Goal: Check status: Check status

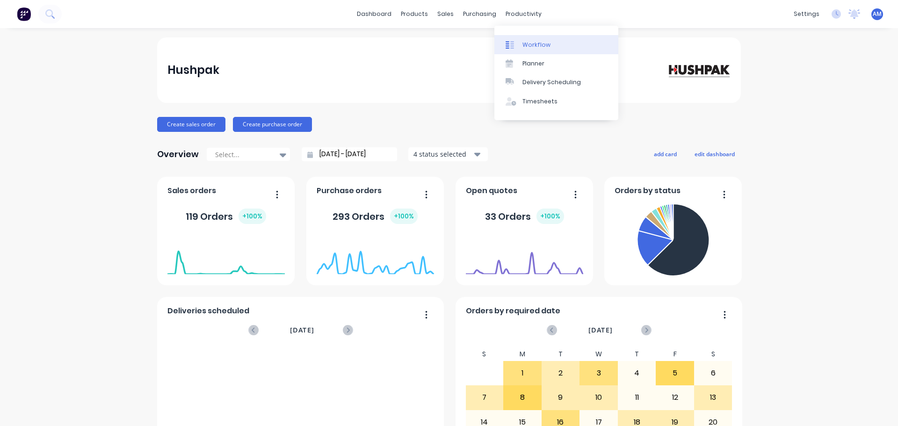
click at [539, 44] on div "Workflow" at bounding box center [537, 45] width 28 height 8
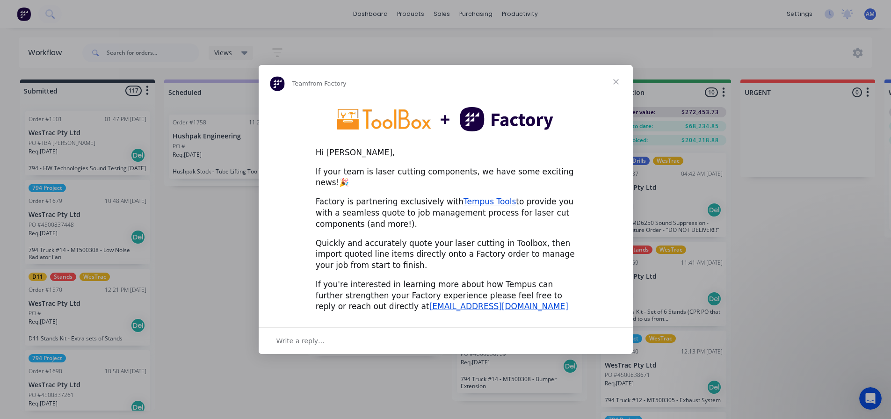
click at [616, 87] on span "Close" at bounding box center [616, 82] width 34 height 34
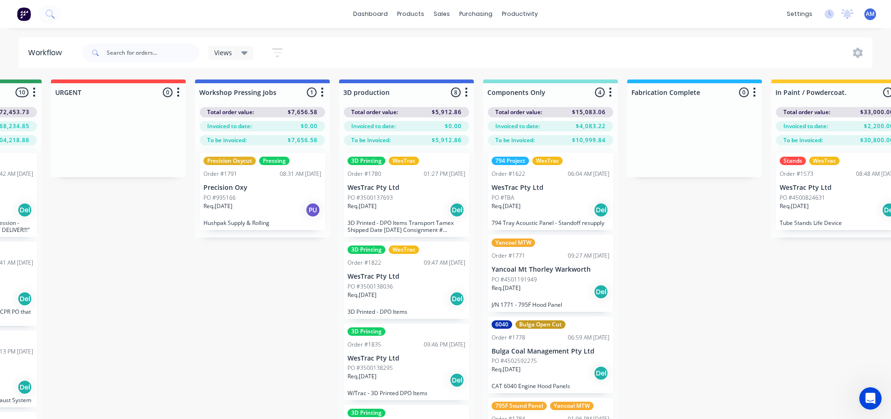
scroll to position [0, 738]
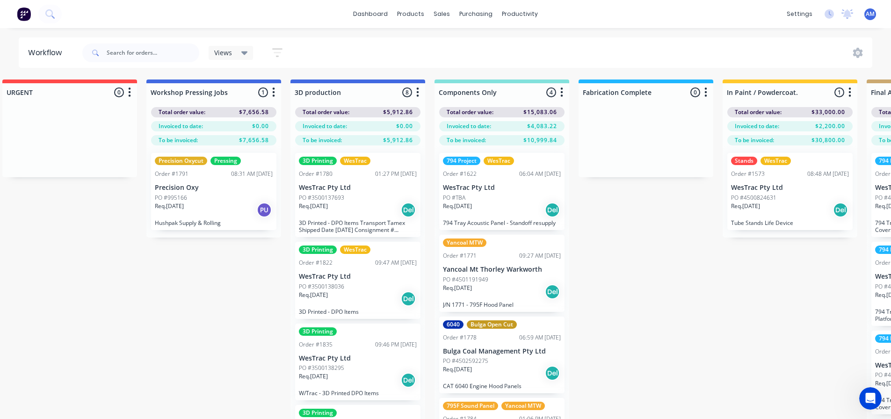
click at [493, 215] on div "Req. 22/07/25 Del" at bounding box center [502, 210] width 118 height 16
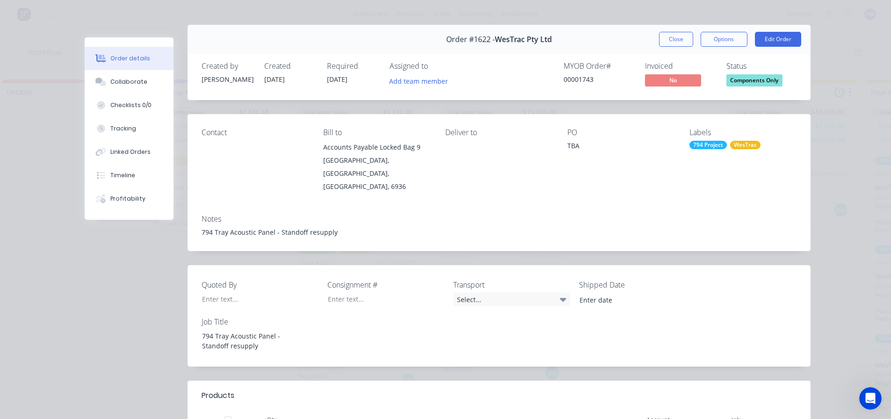
scroll to position [0, 0]
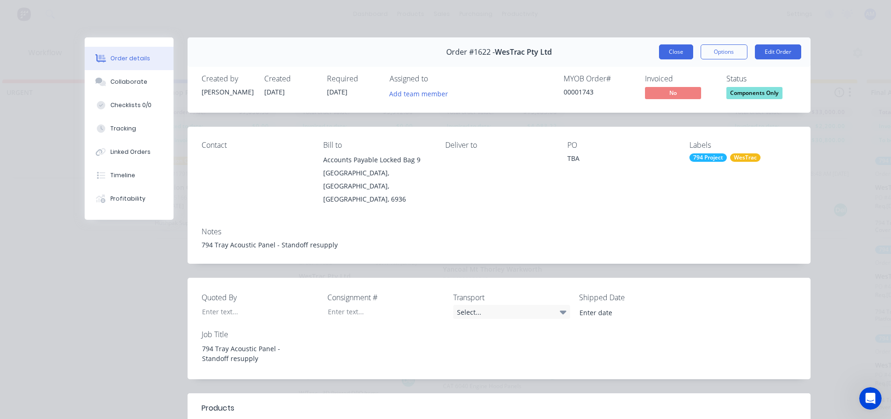
click at [670, 55] on button "Close" at bounding box center [676, 51] width 34 height 15
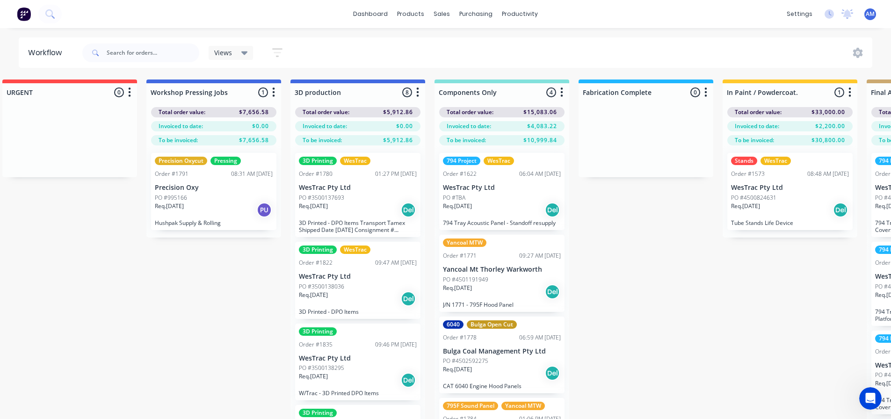
click at [509, 296] on div "Req. 13/08/25 Del" at bounding box center [502, 292] width 118 height 16
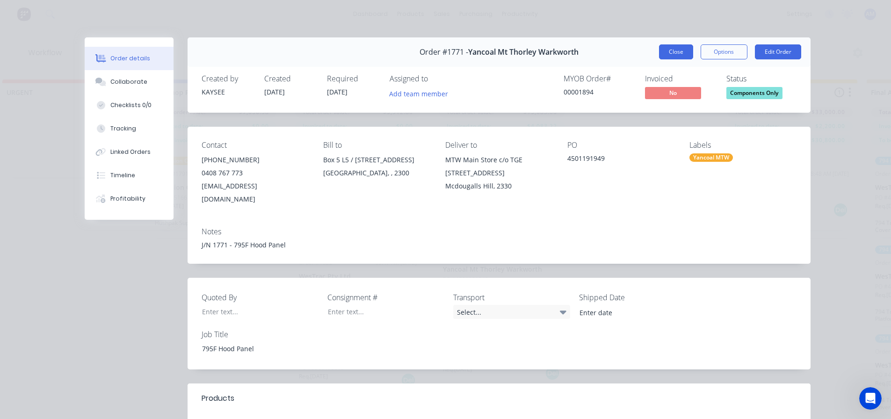
click at [674, 51] on button "Close" at bounding box center [676, 51] width 34 height 15
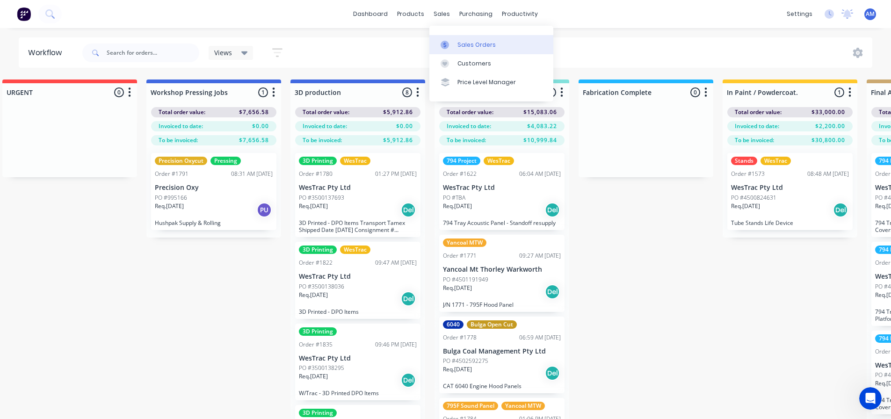
click at [464, 45] on div "Sales Orders" at bounding box center [477, 45] width 38 height 8
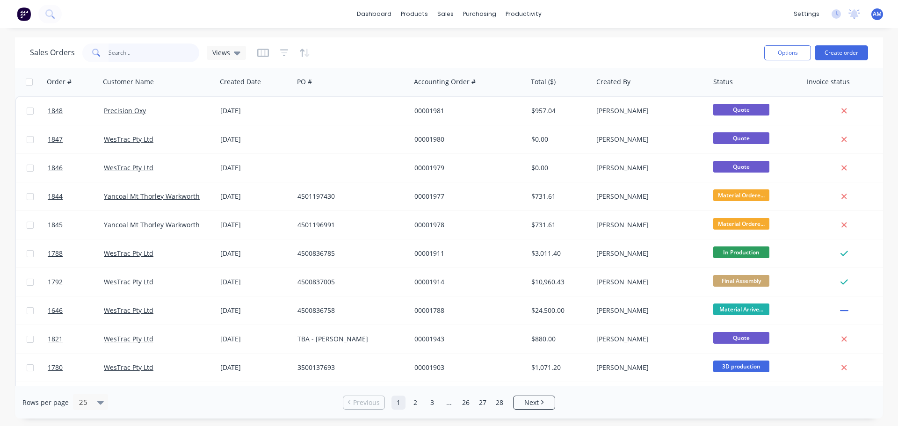
click at [117, 54] on input "text" at bounding box center [154, 53] width 91 height 19
type input "1784"
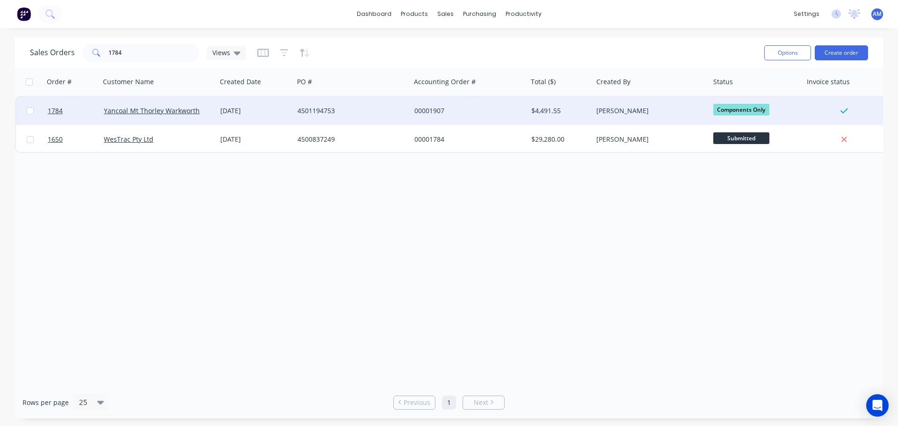
click at [421, 110] on div "00001907" at bounding box center [467, 110] width 104 height 9
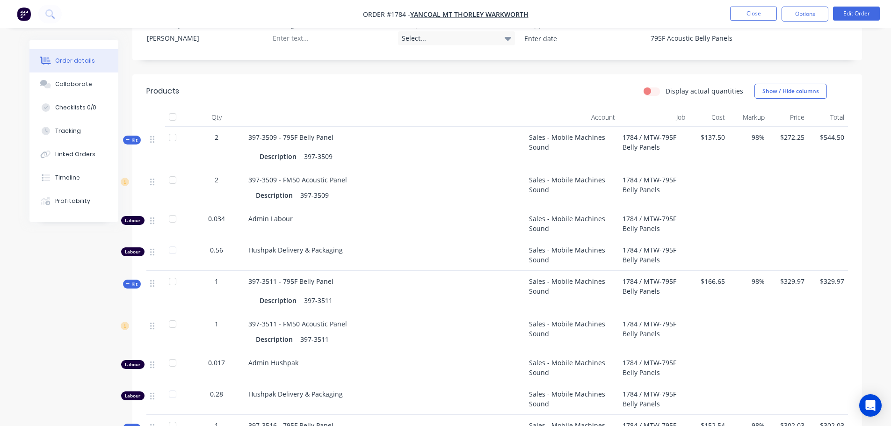
scroll to position [234, 0]
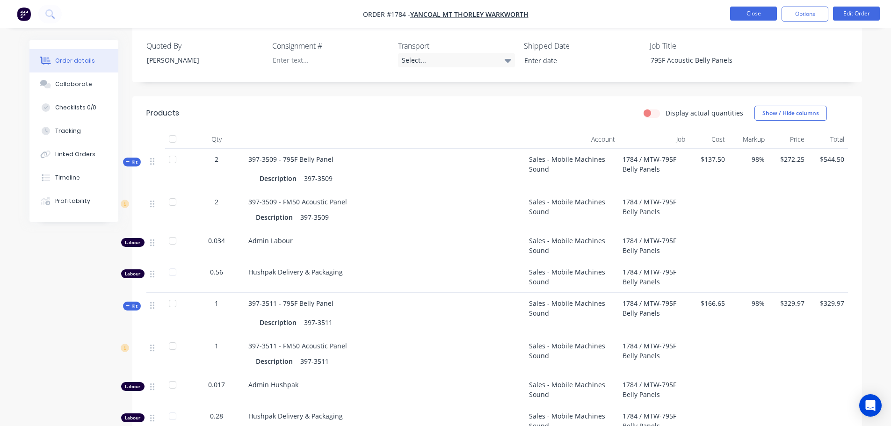
click at [758, 11] on button "Close" at bounding box center [753, 14] width 47 height 14
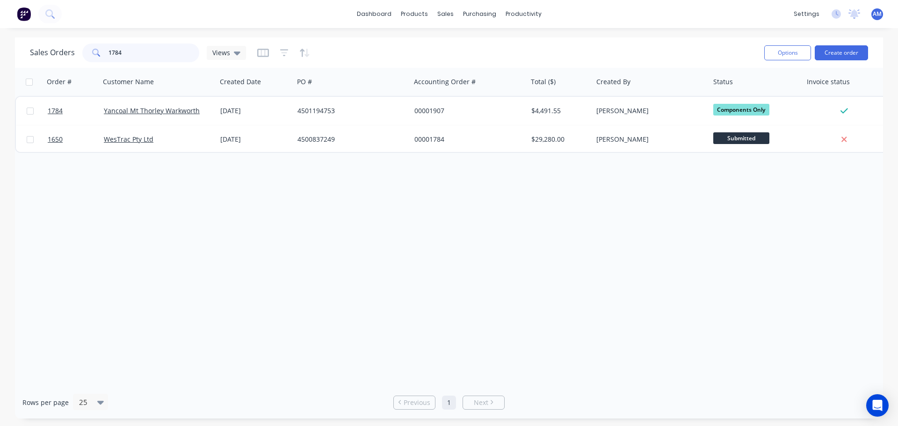
drag, startPoint x: 139, startPoint y: 57, endPoint x: 108, endPoint y: 52, distance: 31.7
click at [109, 52] on input "1784" at bounding box center [154, 53] width 91 height 19
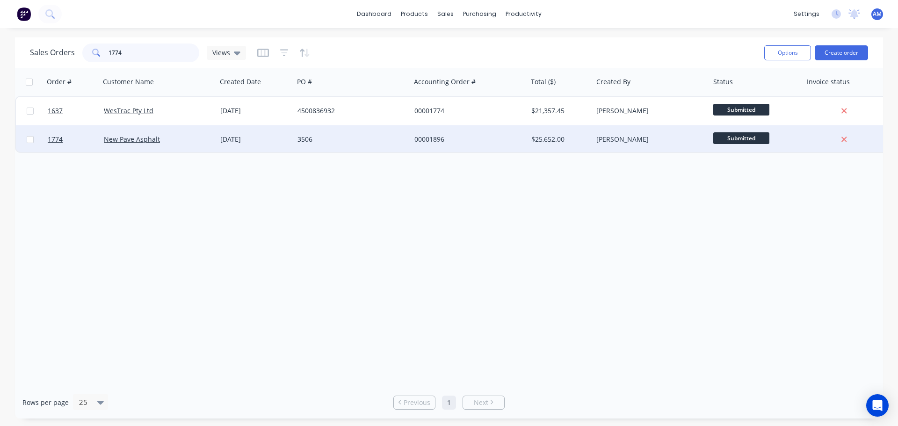
type input "1774"
click at [426, 136] on div "00001896" at bounding box center [467, 139] width 104 height 9
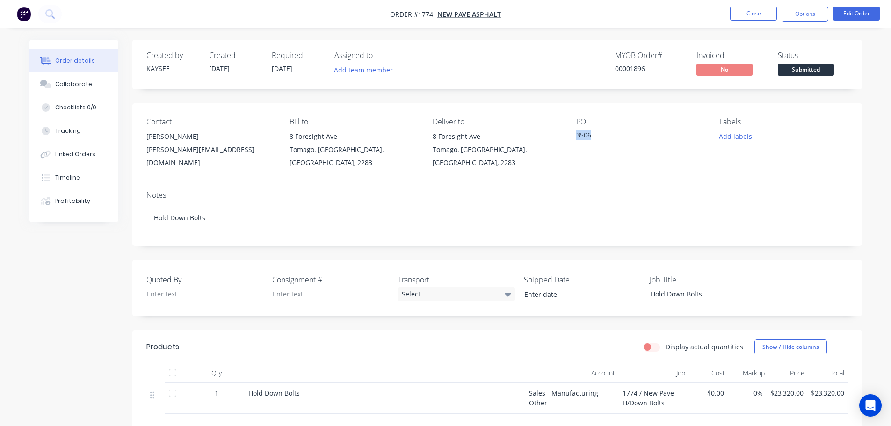
drag, startPoint x: 598, startPoint y: 136, endPoint x: 577, endPoint y: 135, distance: 20.6
click at [577, 135] on div "3506" at bounding box center [634, 136] width 117 height 13
copy div "3506"
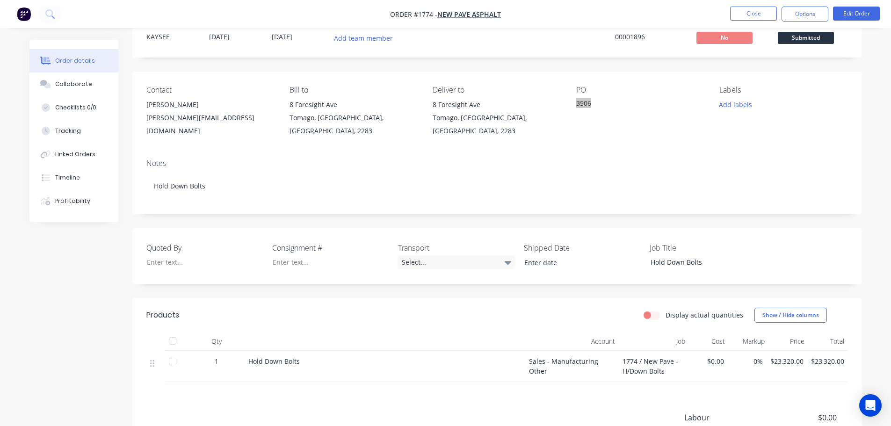
scroll to position [94, 0]
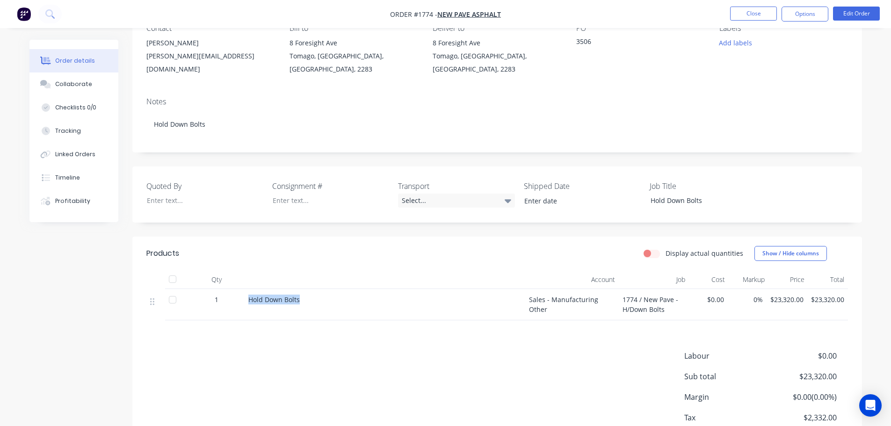
drag, startPoint x: 306, startPoint y: 300, endPoint x: 245, endPoint y: 302, distance: 60.4
click at [245, 302] on div "Hold Down Bolts" at bounding box center [385, 304] width 281 height 31
copy span "Hold Down Bolts"
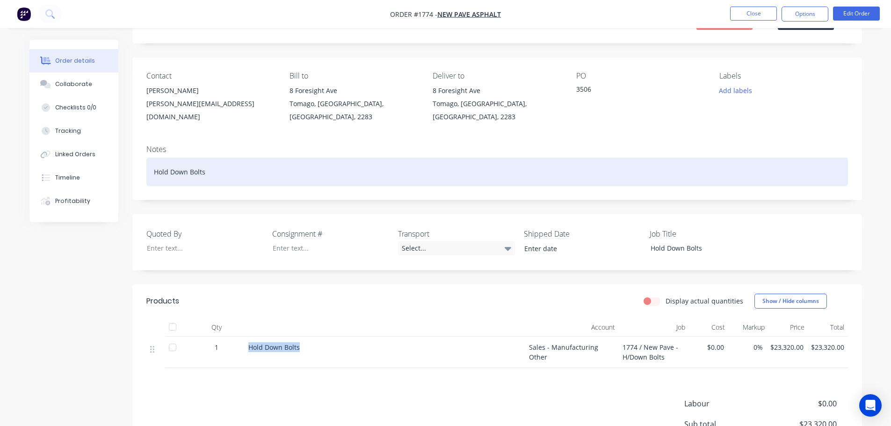
scroll to position [0, 0]
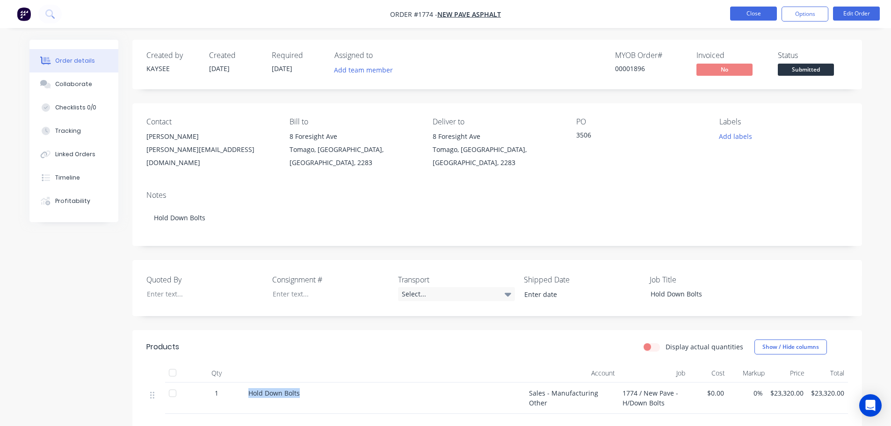
click at [751, 8] on button "Close" at bounding box center [753, 14] width 47 height 14
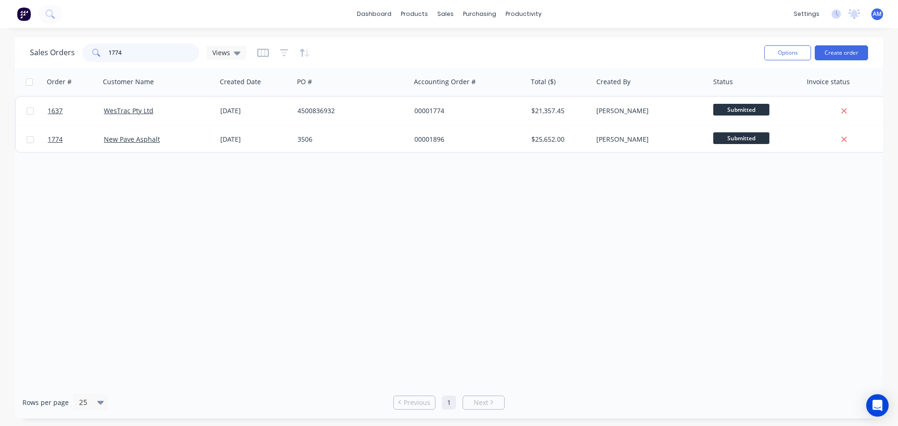
drag, startPoint x: 131, startPoint y: 50, endPoint x: 113, endPoint y: 50, distance: 18.7
click at [113, 50] on input "1774" at bounding box center [154, 53] width 91 height 19
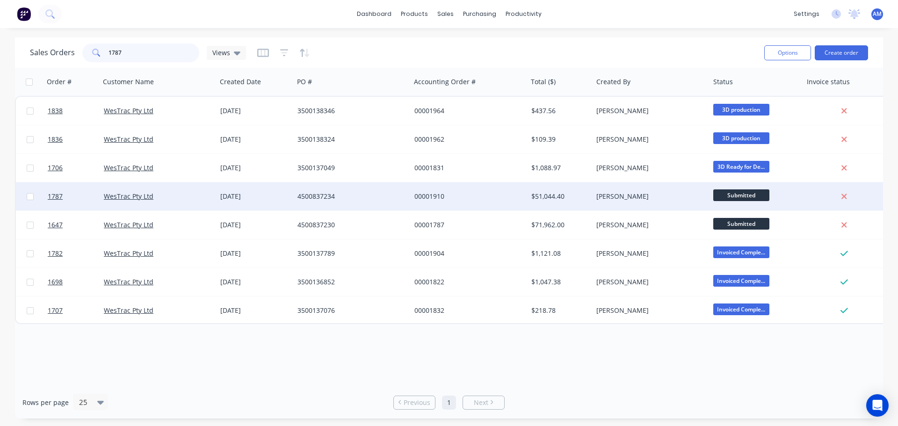
type input "1787"
click at [423, 195] on div "00001910" at bounding box center [467, 196] width 104 height 9
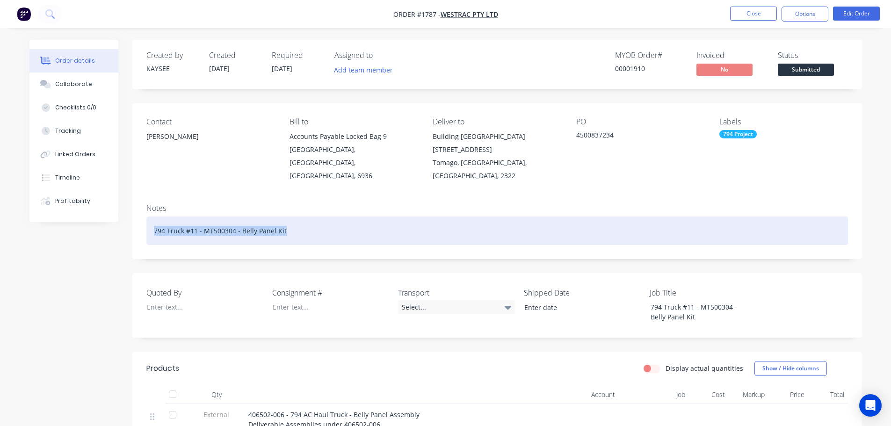
drag, startPoint x: 288, startPoint y: 216, endPoint x: 134, endPoint y: 218, distance: 154.4
click at [134, 218] on div "Notes 794 Truck #11 - MT500304 - Belly Panel Kit" at bounding box center [497, 227] width 730 height 63
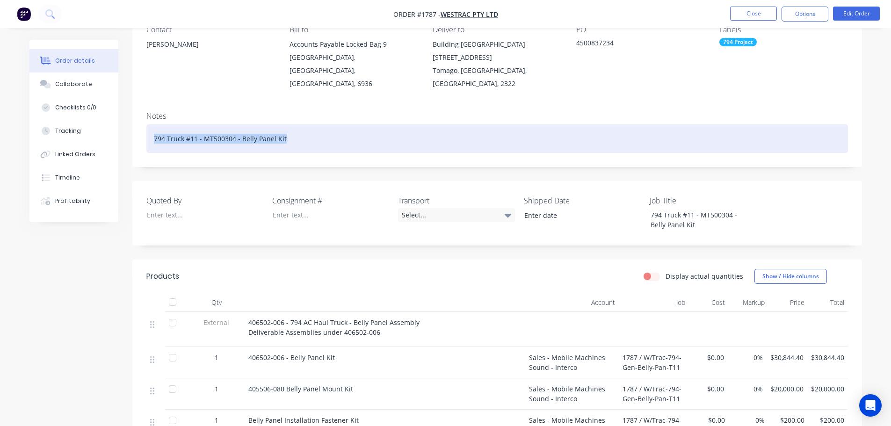
scroll to position [47, 0]
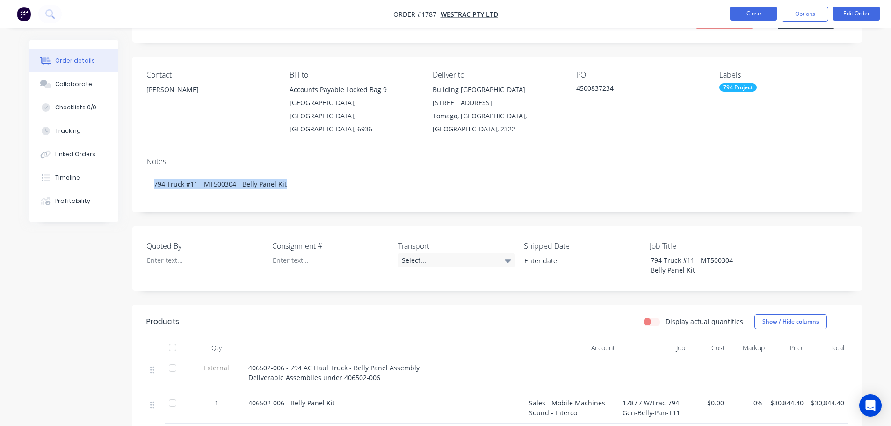
click at [751, 13] on button "Close" at bounding box center [753, 14] width 47 height 14
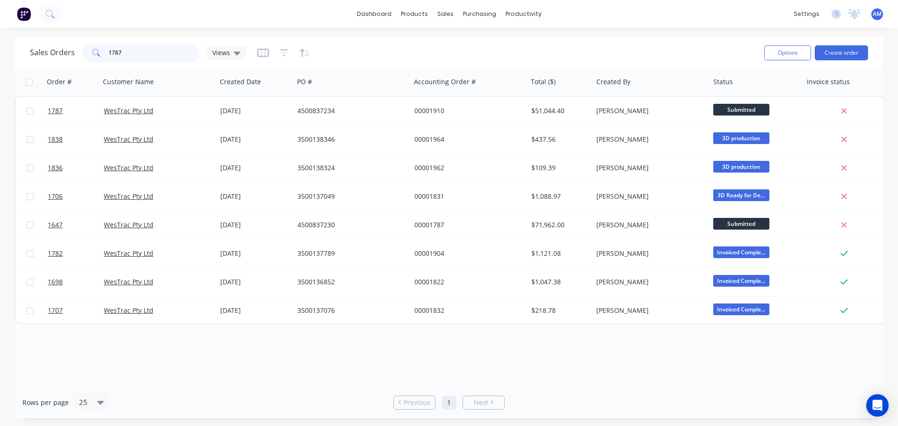
drag, startPoint x: 129, startPoint y: 55, endPoint x: 105, endPoint y: 50, distance: 24.9
click at [105, 50] on div "1787" at bounding box center [140, 53] width 117 height 19
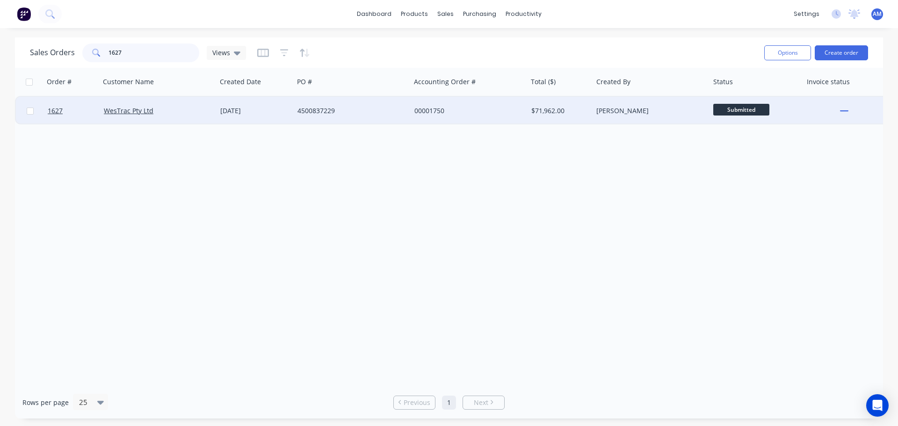
type input "1627"
click at [322, 109] on div "4500837229" at bounding box center [350, 110] width 104 height 9
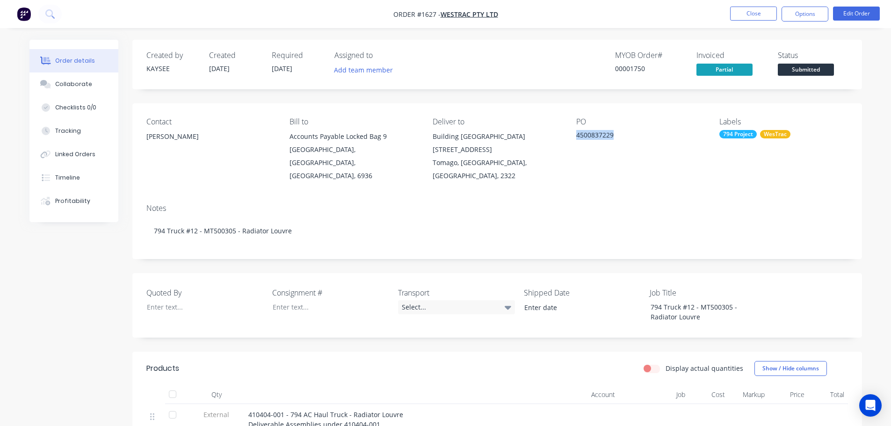
drag, startPoint x: 616, startPoint y: 134, endPoint x: 576, endPoint y: 133, distance: 39.3
click at [576, 133] on div "4500837229" at bounding box center [634, 136] width 117 height 13
copy div "4500837229"
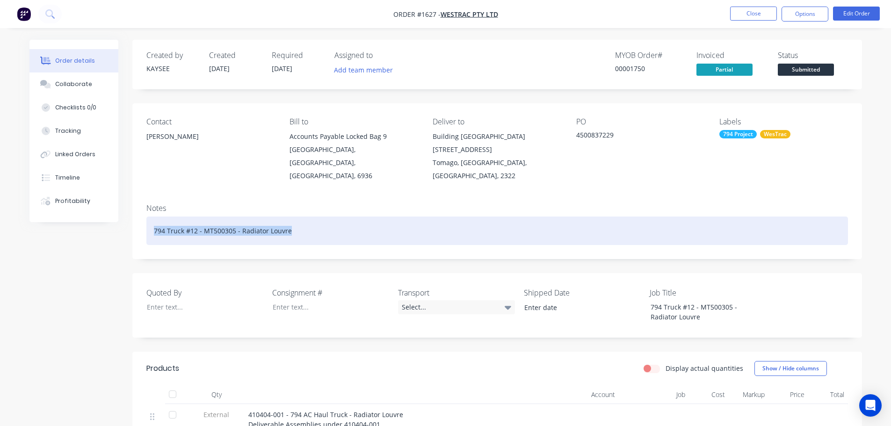
drag, startPoint x: 292, startPoint y: 221, endPoint x: 153, endPoint y: 218, distance: 138.5
click at [153, 218] on div "794 Truck #12 - MT500305 - Radiator Louvre" at bounding box center [497, 231] width 702 height 29
copy div "794 Truck #12 - MT500305 - Radiator Louvre"
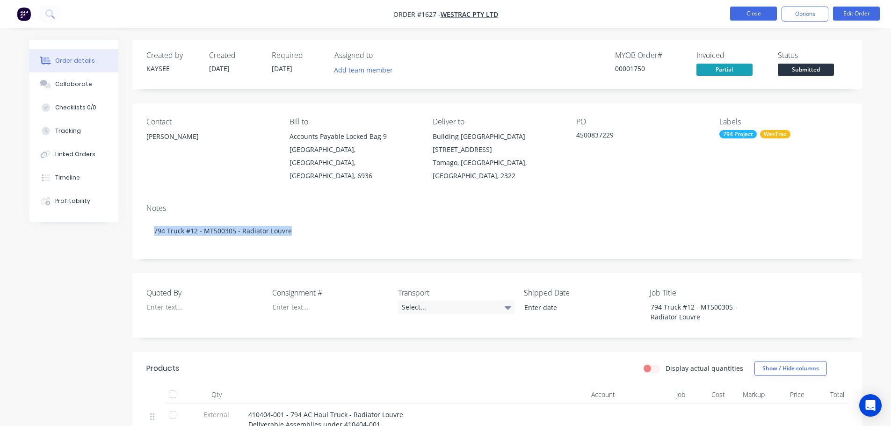
click at [754, 17] on button "Close" at bounding box center [753, 14] width 47 height 14
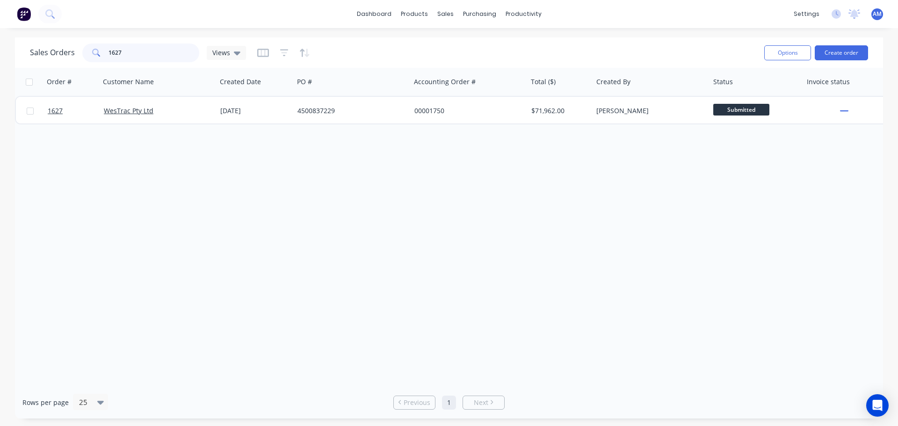
drag, startPoint x: 133, startPoint y: 53, endPoint x: 91, endPoint y: 53, distance: 41.6
click at [91, 53] on div "1627" at bounding box center [140, 53] width 117 height 19
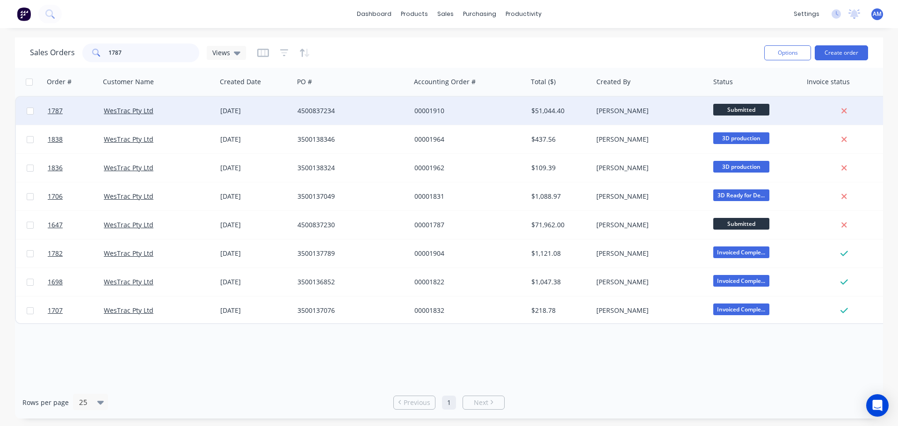
type input "1787"
click at [329, 110] on div "4500837234" at bounding box center [350, 110] width 104 height 9
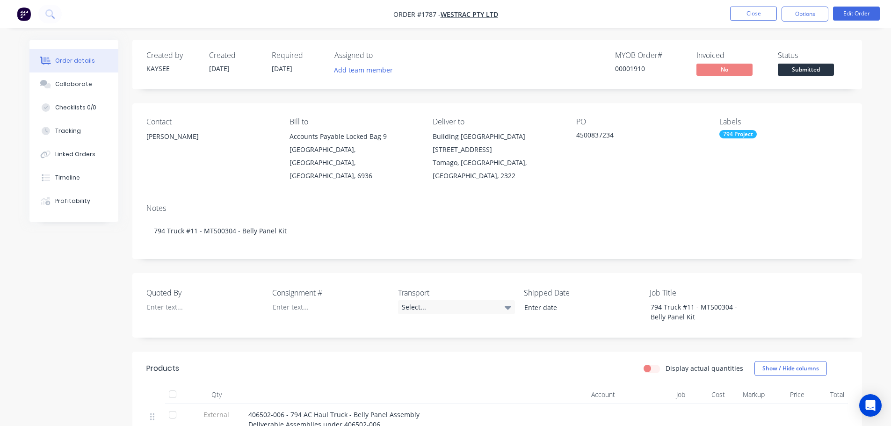
drag, startPoint x: 618, startPoint y: 134, endPoint x: 572, endPoint y: 138, distance: 46.0
click at [572, 138] on div "Contact Richard Lofberg Bill to Accounts Payable Locked Bag 9 MIDLAND, Western …" at bounding box center [497, 149] width 730 height 93
copy div "4500837234"
click at [630, 136] on div "4500837234" at bounding box center [634, 136] width 117 height 13
drag, startPoint x: 622, startPoint y: 133, endPoint x: 577, endPoint y: 134, distance: 44.9
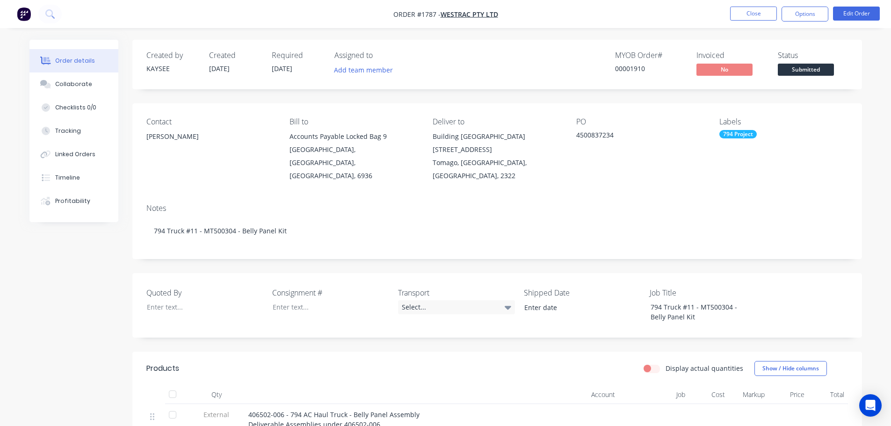
click at [577, 134] on div "4500837234" at bounding box center [634, 136] width 117 height 13
copy div "4500837234"
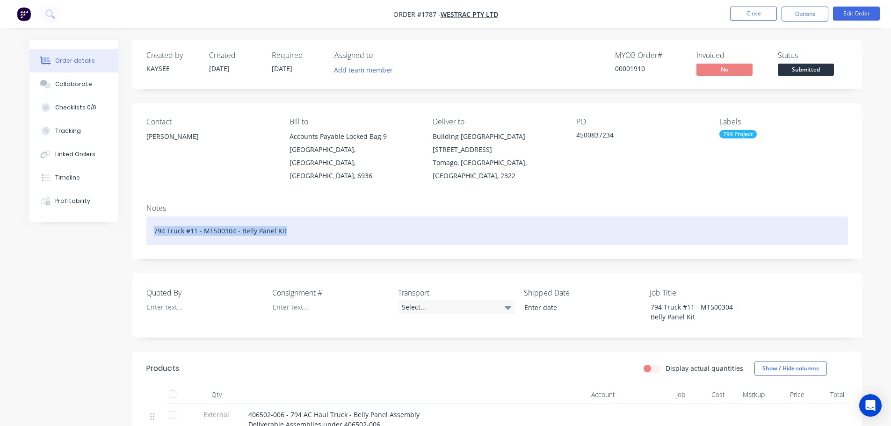
drag, startPoint x: 289, startPoint y: 217, endPoint x: 146, endPoint y: 218, distance: 143.2
click at [146, 218] on div "794 Truck #11 - MT500304 - Belly Panel Kit" at bounding box center [497, 231] width 702 height 29
copy div "794 Truck #11 - MT500304 - Belly Panel Kit"
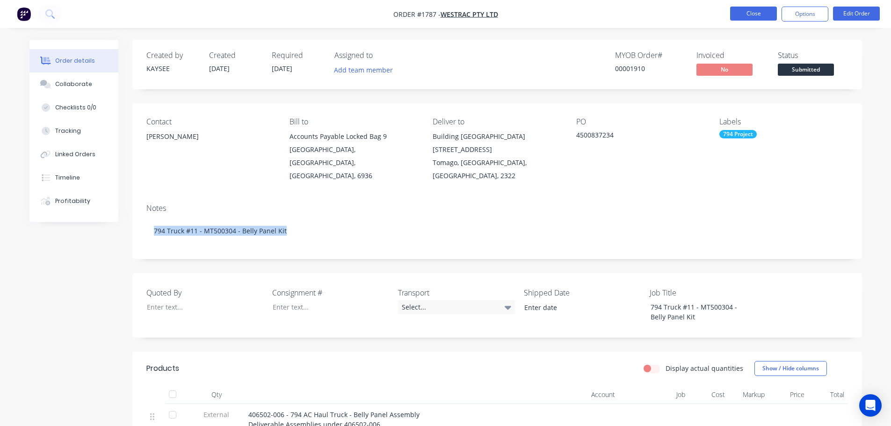
click at [753, 15] on button "Close" at bounding box center [753, 14] width 47 height 14
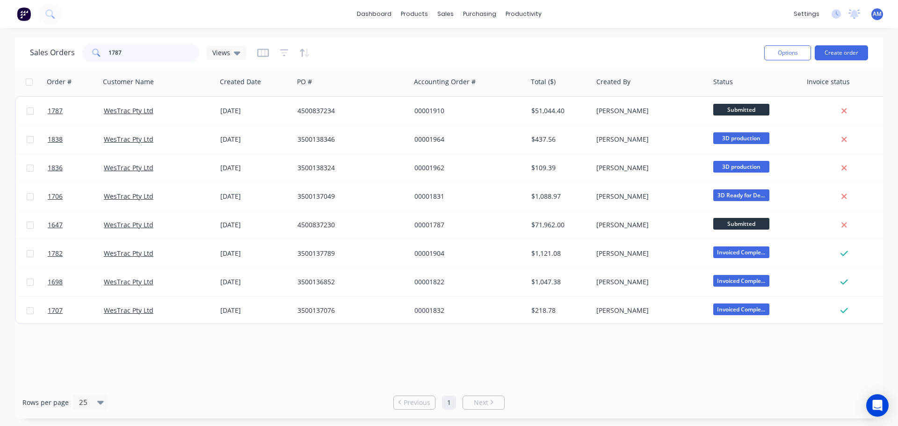
click at [133, 53] on input "1787" at bounding box center [154, 53] width 91 height 19
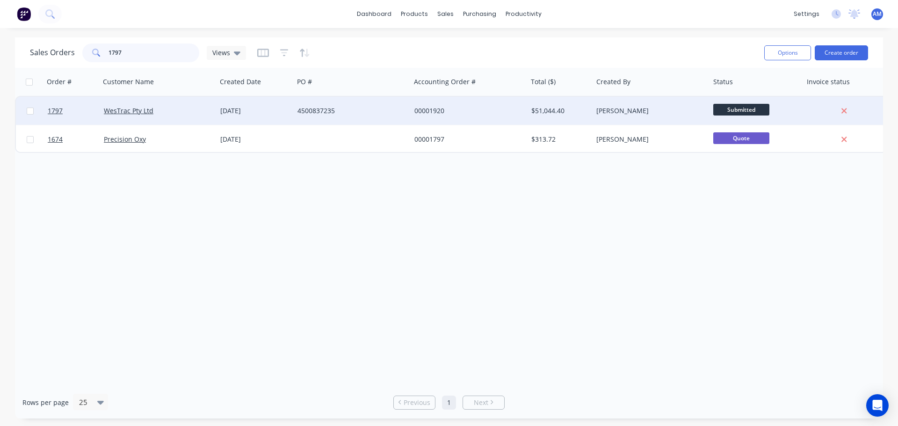
type input "1797"
click at [344, 109] on div "4500837235" at bounding box center [350, 110] width 104 height 9
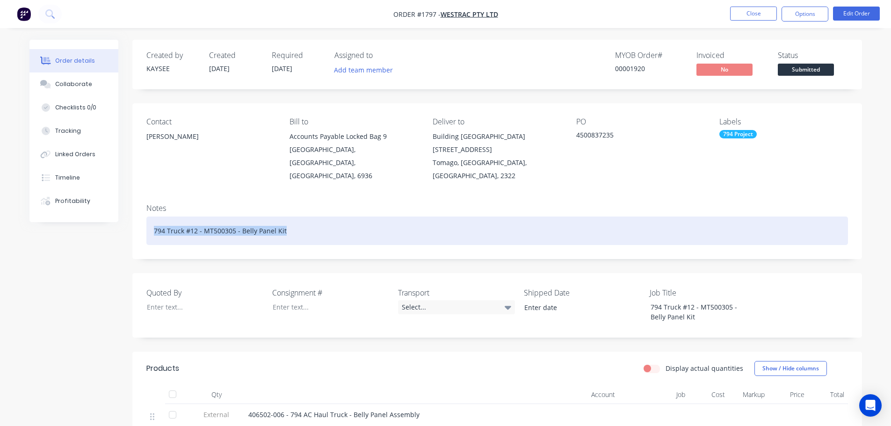
drag, startPoint x: 288, startPoint y: 216, endPoint x: 141, endPoint y: 219, distance: 146.9
click at [141, 219] on div "Notes 794 Truck #12 - MT500305 - Belly Panel Kit" at bounding box center [497, 227] width 730 height 63
copy div "794 Truck #12 - MT500305 - Belly Panel Kit"
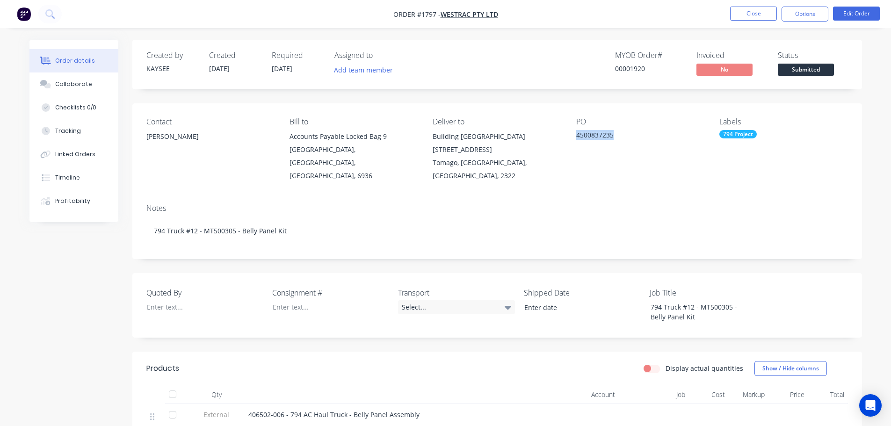
drag, startPoint x: 575, startPoint y: 134, endPoint x: 618, endPoint y: 134, distance: 42.6
click at [618, 134] on div "Contact Richard Lofberg Bill to Accounts Payable Locked Bag 9 MIDLAND, Western …" at bounding box center [497, 149] width 730 height 93
copy div "4500837235"
click at [754, 11] on button "Close" at bounding box center [753, 14] width 47 height 14
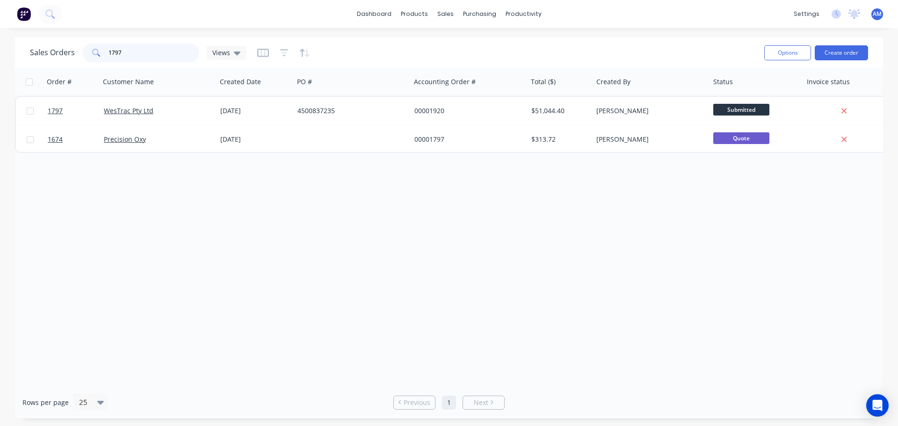
drag, startPoint x: 138, startPoint y: 54, endPoint x: 91, endPoint y: 56, distance: 46.4
click at [91, 56] on div "1797" at bounding box center [140, 53] width 117 height 19
type input "1784"
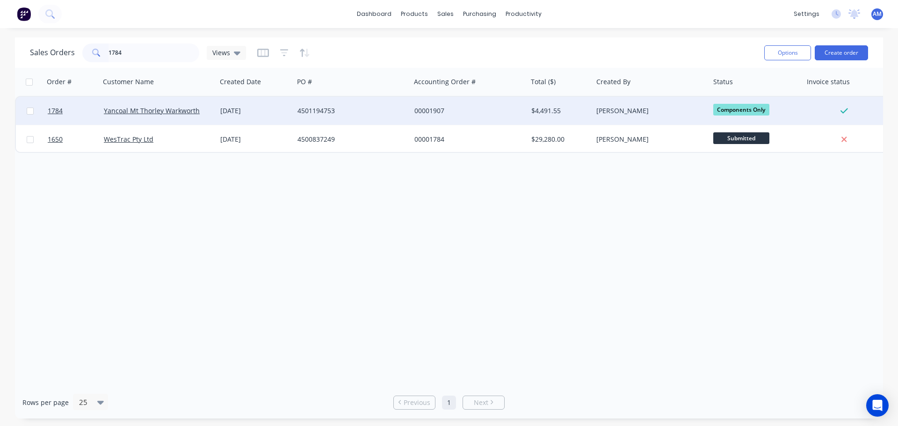
click at [439, 105] on div "00001907" at bounding box center [469, 111] width 117 height 28
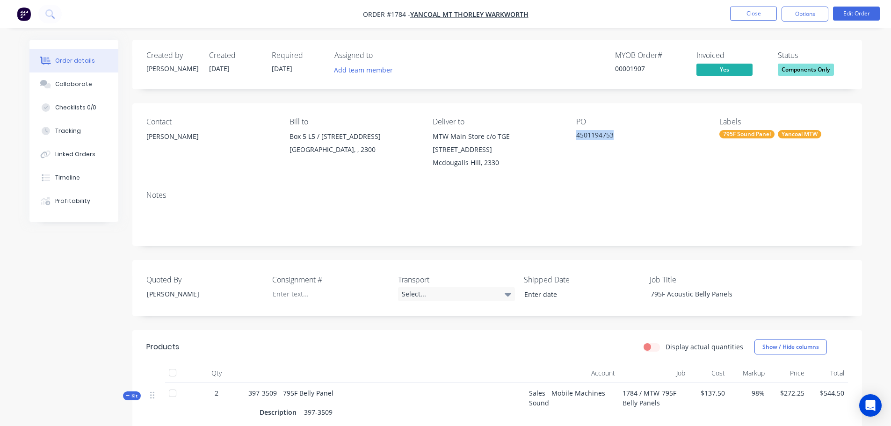
drag, startPoint x: 615, startPoint y: 134, endPoint x: 572, endPoint y: 134, distance: 43.0
click at [572, 134] on div "Contact Hayden Seiler Bill to Box 5 L5 / 28 Honeysuckle Drive NEWCASTLE, , 2300…" at bounding box center [497, 143] width 730 height 80
copy div "4501194753"
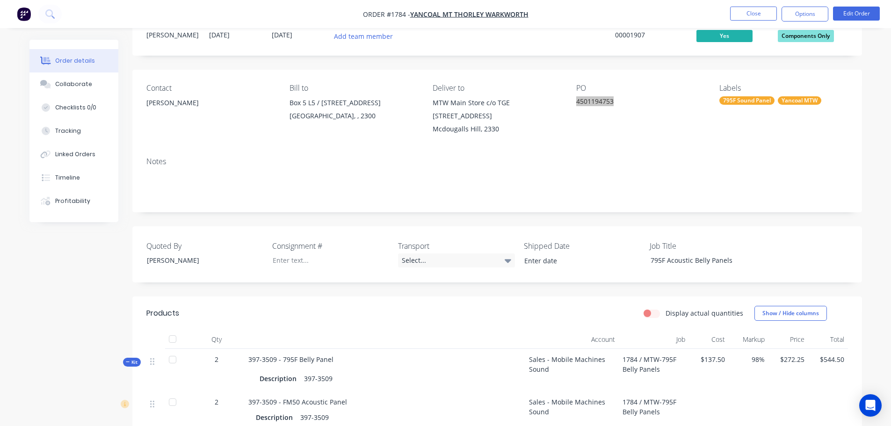
scroll to position [140, 0]
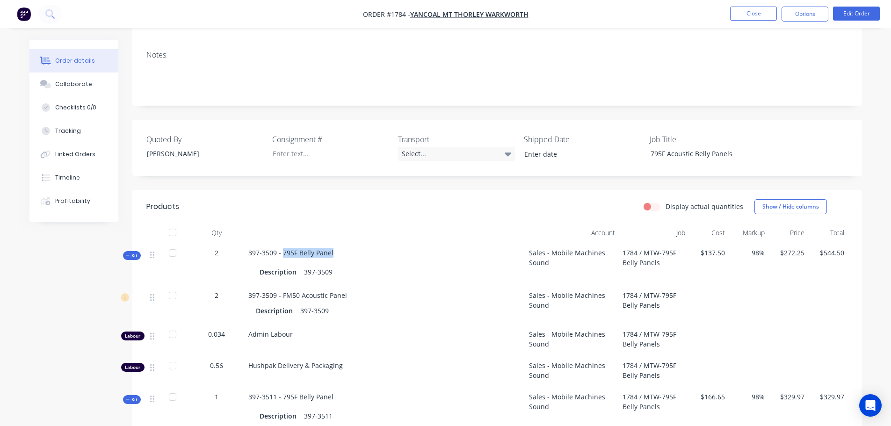
drag, startPoint x: 332, startPoint y: 254, endPoint x: 282, endPoint y: 252, distance: 50.5
click at [282, 252] on div "397-3509 - 795F Belly Panel Description 397-3509" at bounding box center [385, 263] width 281 height 43
click at [420, 154] on div "Select..." at bounding box center [456, 154] width 117 height 14
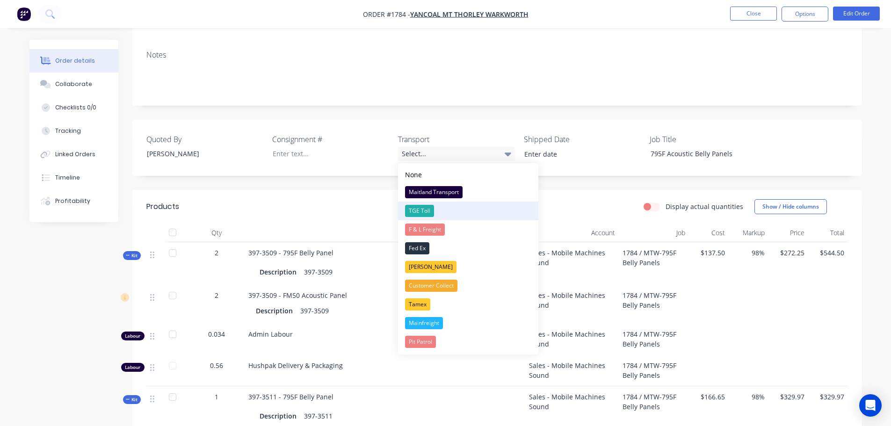
click at [423, 210] on div "TGE Toll" at bounding box center [419, 211] width 29 height 12
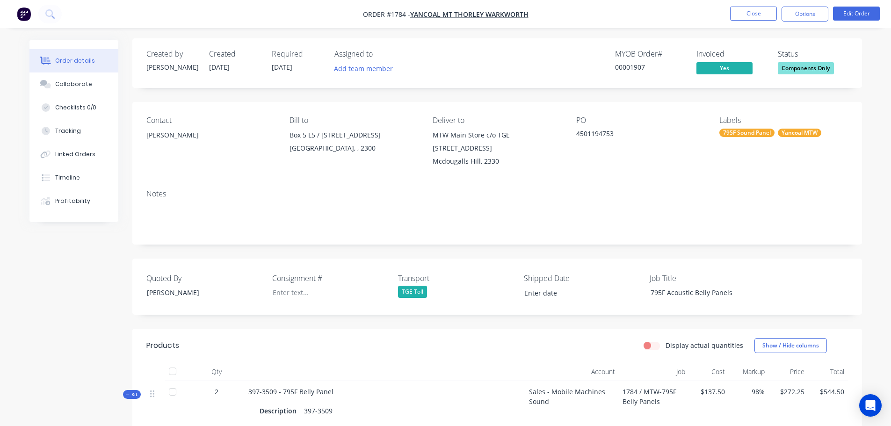
scroll to position [0, 0]
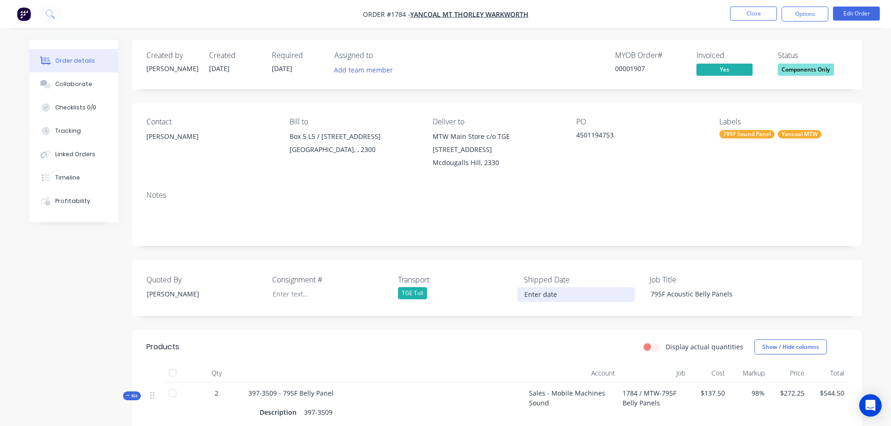
click at [556, 295] on input at bounding box center [576, 295] width 116 height 14
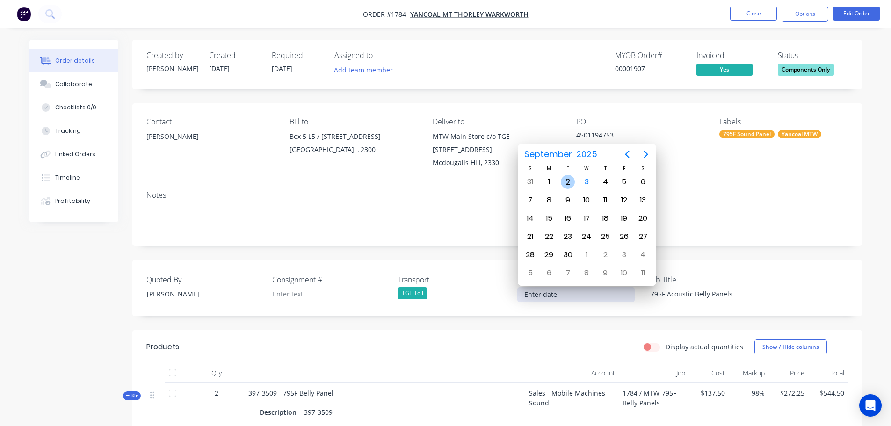
click at [564, 181] on div "2" at bounding box center [568, 182] width 14 height 14
type input "02/09/2025"
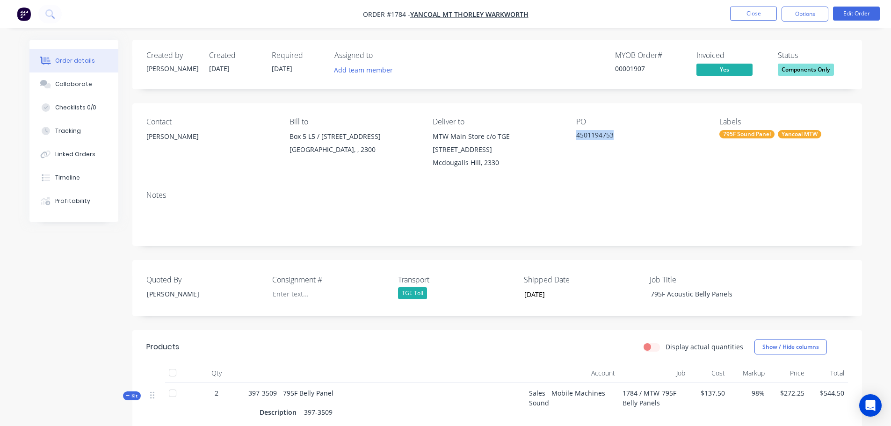
drag, startPoint x: 617, startPoint y: 133, endPoint x: 574, endPoint y: 134, distance: 43.5
click at [574, 134] on div "Contact Hayden Seiler Bill to Box 5 L5 / 28 Honeysuckle Drive NEWCASTLE, , 2300…" at bounding box center [497, 143] width 730 height 80
click at [300, 296] on div at bounding box center [323, 294] width 117 height 14
paste div
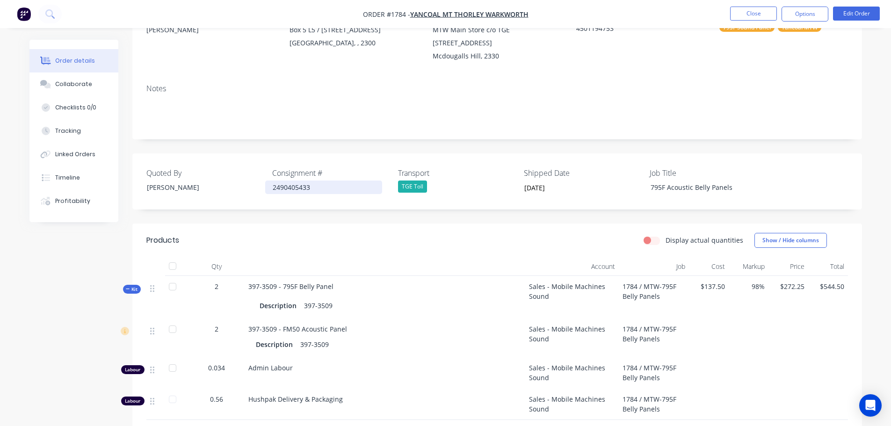
scroll to position [94, 0]
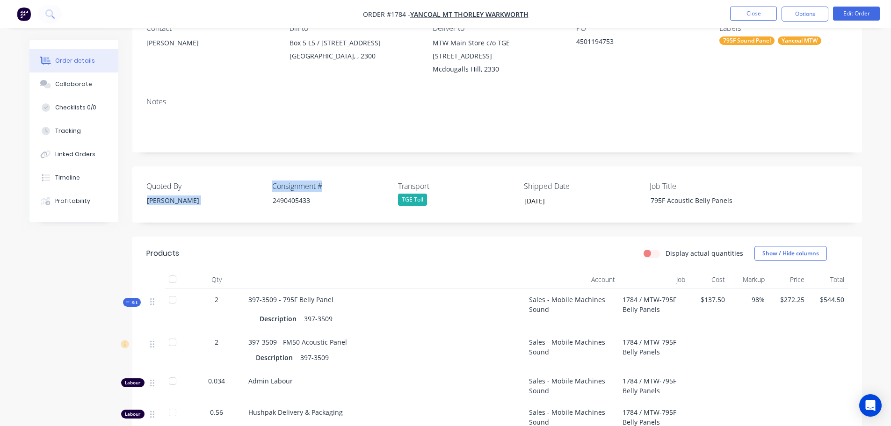
drag, startPoint x: 327, startPoint y: 184, endPoint x: 266, endPoint y: 181, distance: 60.9
click at [266, 181] on div "Quoted By Greg Rawe Consignment # 2490405433 Transport TGE Toll Shipped Date 02…" at bounding box center [497, 195] width 730 height 56
click at [271, 184] on div "Quoted By Greg Rawe Consignment # 2490405433 Transport TGE Toll Shipped Date 02…" at bounding box center [497, 195] width 730 height 56
drag, startPoint x: 270, startPoint y: 181, endPoint x: 323, endPoint y: 187, distance: 53.6
click at [323, 187] on div "Quoted By Greg Rawe Consignment # 2490405433 Transport TGE Toll Shipped Date 02…" at bounding box center [497, 195] width 730 height 56
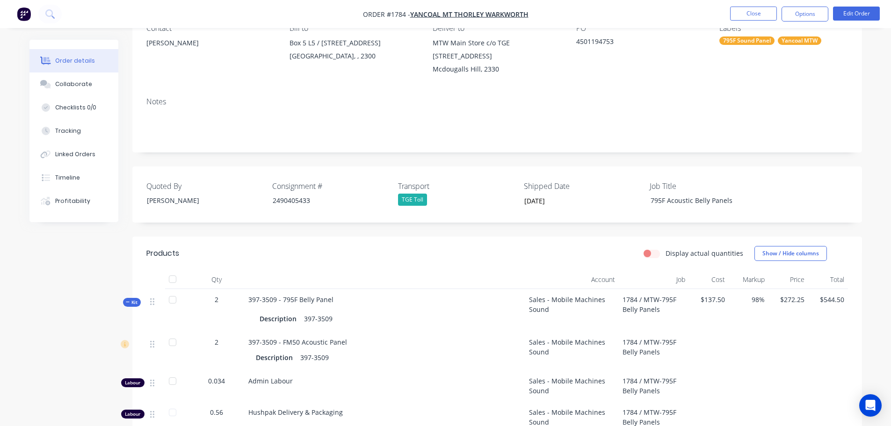
click at [191, 101] on div "Notes" at bounding box center [497, 101] width 702 height 9
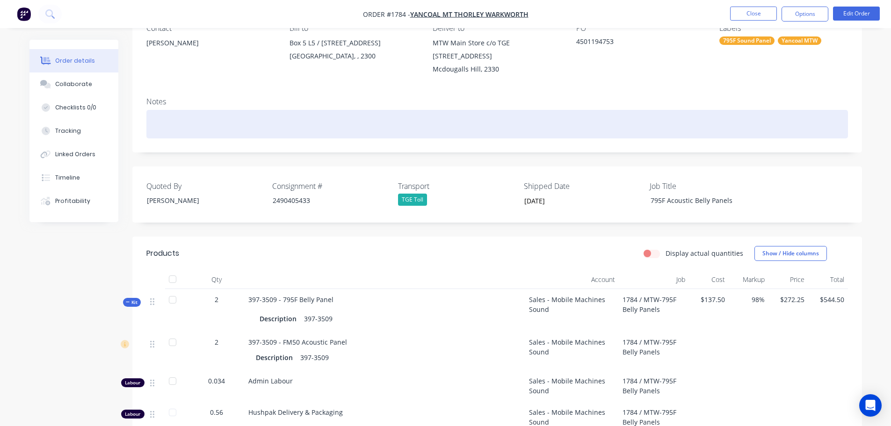
click at [191, 112] on div at bounding box center [497, 124] width 702 height 29
paste div
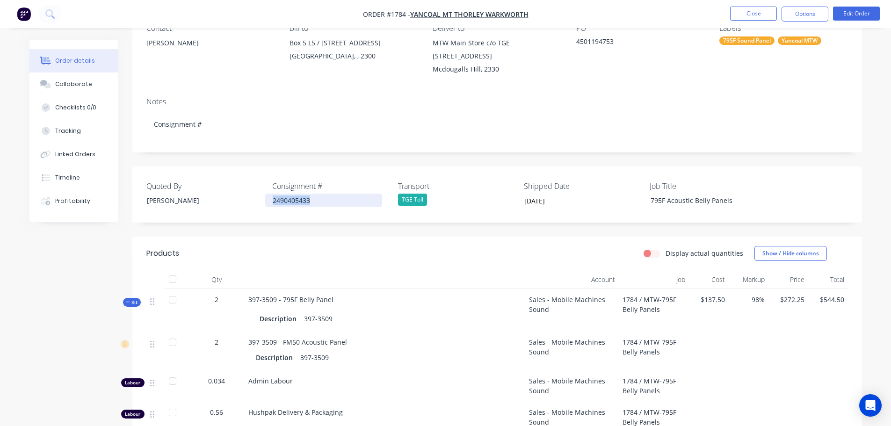
drag, startPoint x: 311, startPoint y: 198, endPoint x: 271, endPoint y: 195, distance: 39.9
click at [271, 195] on div "2490405433" at bounding box center [323, 201] width 117 height 14
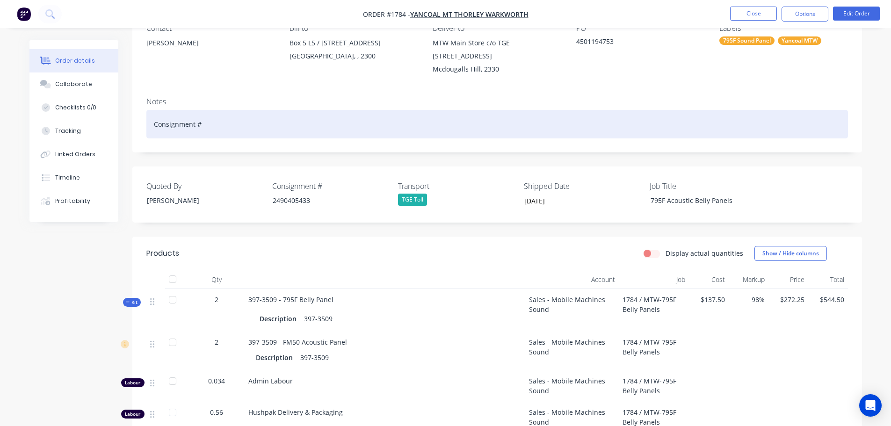
click at [220, 122] on div "Consignment #" at bounding box center [497, 124] width 702 height 29
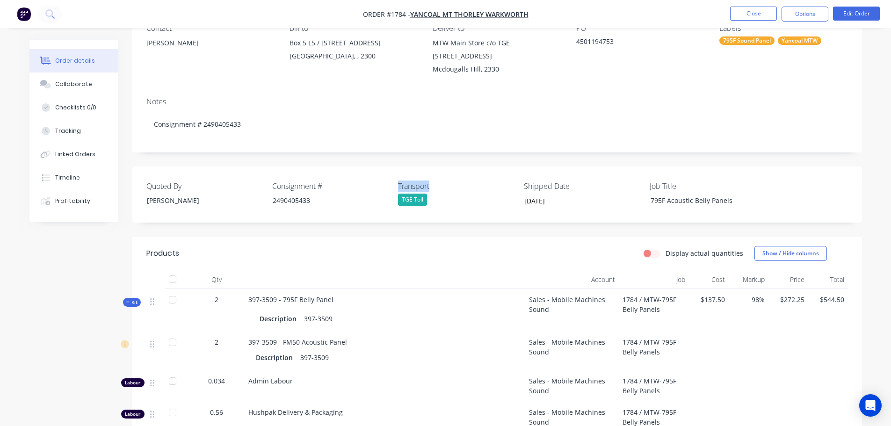
drag, startPoint x: 429, startPoint y: 189, endPoint x: 397, endPoint y: 182, distance: 33.5
click at [397, 182] on div "Quoted By Greg Rawe Consignment # 2490405433 Transport TGE Toll Shipped Date 02…" at bounding box center [497, 195] width 730 height 56
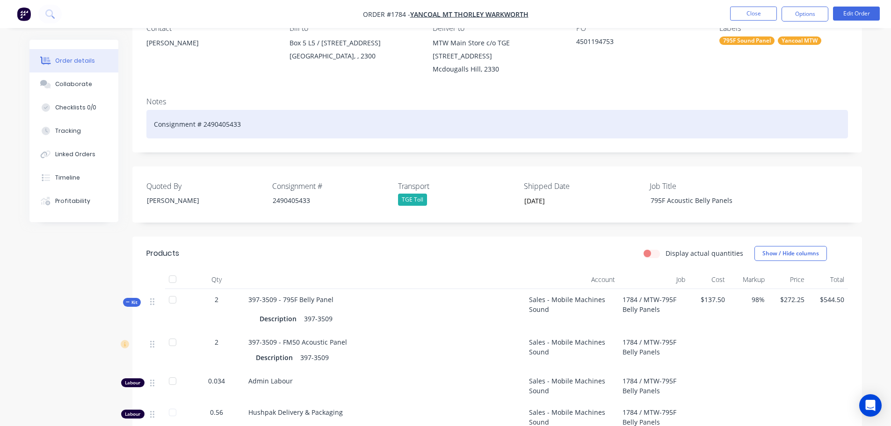
click at [262, 127] on div "Consignment # 2490405433" at bounding box center [497, 124] width 702 height 29
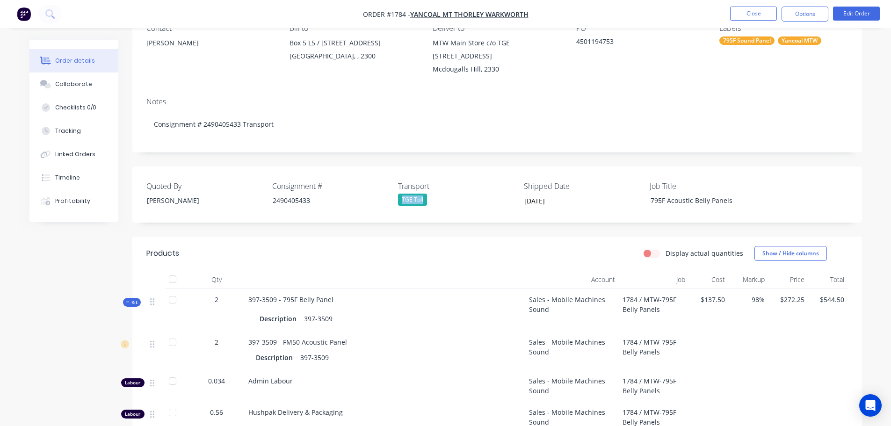
drag, startPoint x: 424, startPoint y: 197, endPoint x: 400, endPoint y: 198, distance: 24.3
click at [400, 198] on div "TGE Toll" at bounding box center [412, 200] width 29 height 12
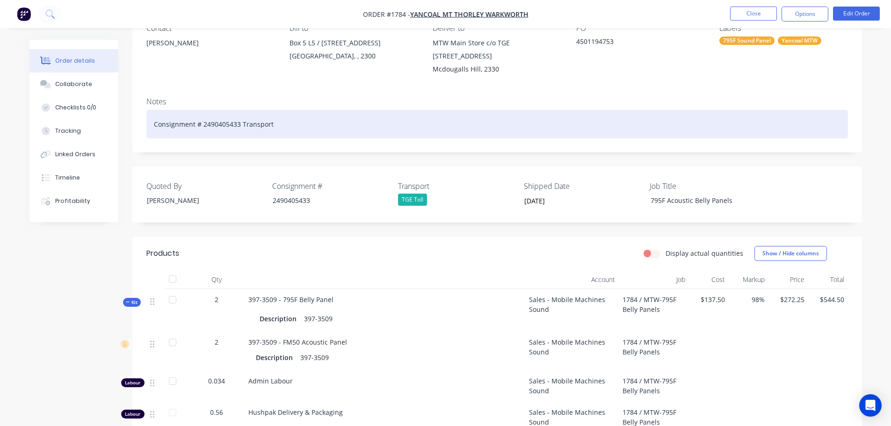
click at [300, 124] on div "Consignment # 2490405433 Transport" at bounding box center [497, 124] width 702 height 29
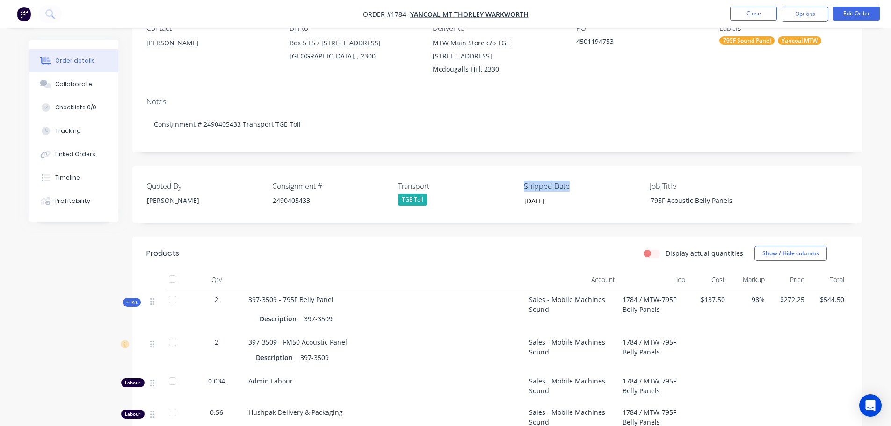
drag, startPoint x: 570, startPoint y: 186, endPoint x: 523, endPoint y: 187, distance: 47.3
click at [523, 187] on div "Quoted By Greg Rawe Consignment # 2490405433 Transport TGE Toll Shipped Date 02…" at bounding box center [497, 195] width 730 height 56
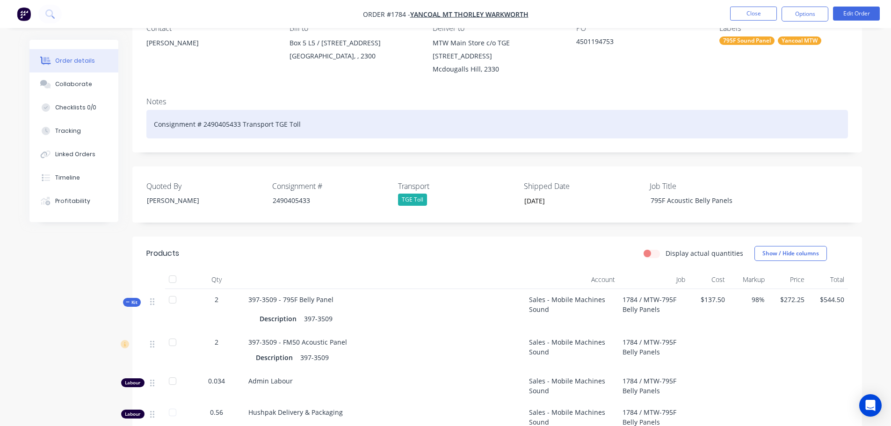
click at [367, 124] on div "Consignment # 2490405433 Transport TGE Toll" at bounding box center [497, 124] width 702 height 29
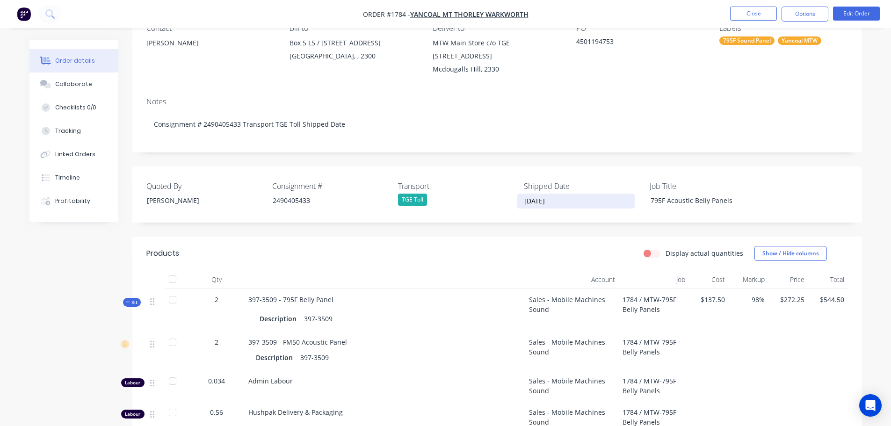
drag, startPoint x: 550, startPoint y: 199, endPoint x: 522, endPoint y: 200, distance: 28.1
click at [522, 200] on input "02/09/2025" at bounding box center [576, 201] width 116 height 14
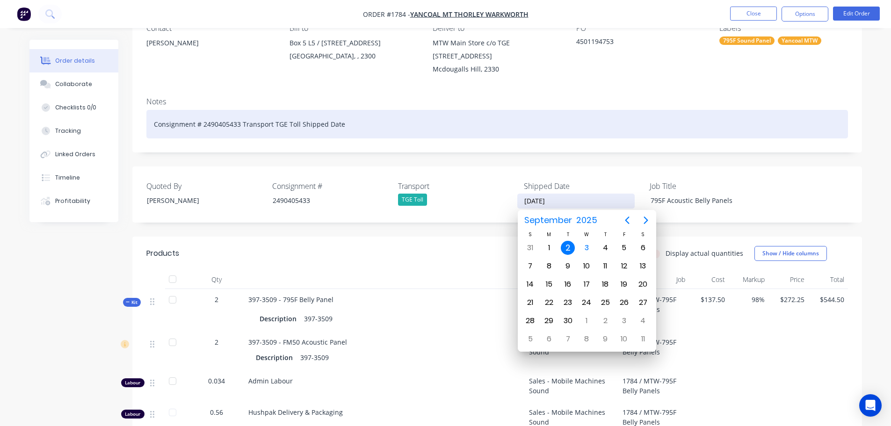
drag, startPoint x: 364, startPoint y: 127, endPoint x: 359, endPoint y: 126, distance: 4.8
click at [363, 126] on div "Consignment # 2490405433 Transport TGE Toll Shipped Date" at bounding box center [497, 124] width 702 height 29
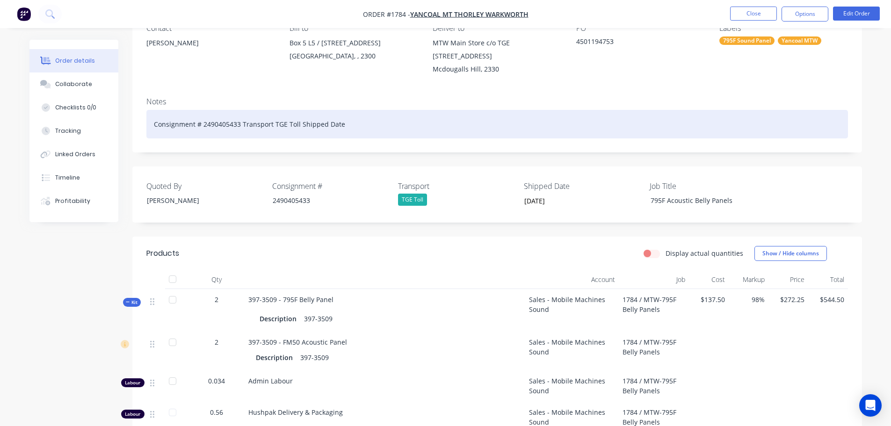
click at [356, 122] on div "Consignment # 2490405433 Transport TGE Toll Shipped Date" at bounding box center [497, 124] width 702 height 29
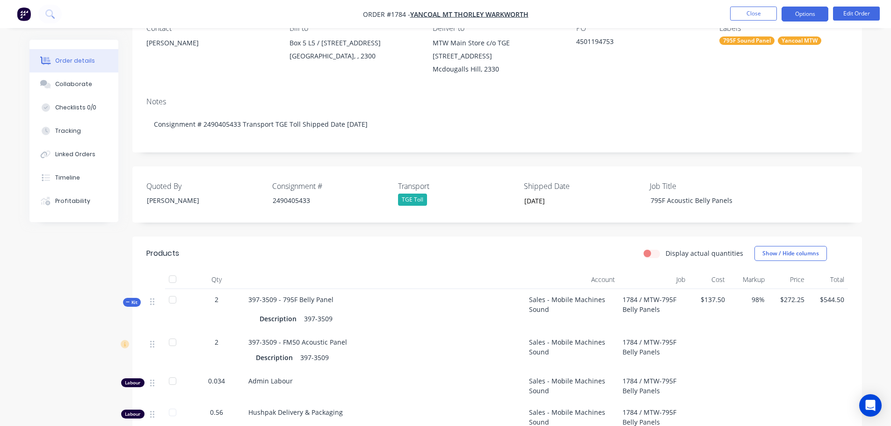
click at [809, 16] on button "Options" at bounding box center [805, 14] width 47 height 15
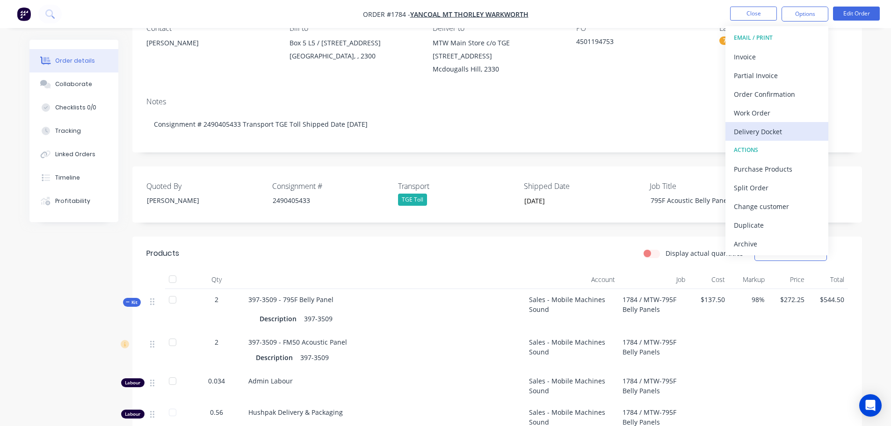
click at [776, 131] on div "Delivery Docket" at bounding box center [777, 132] width 86 height 14
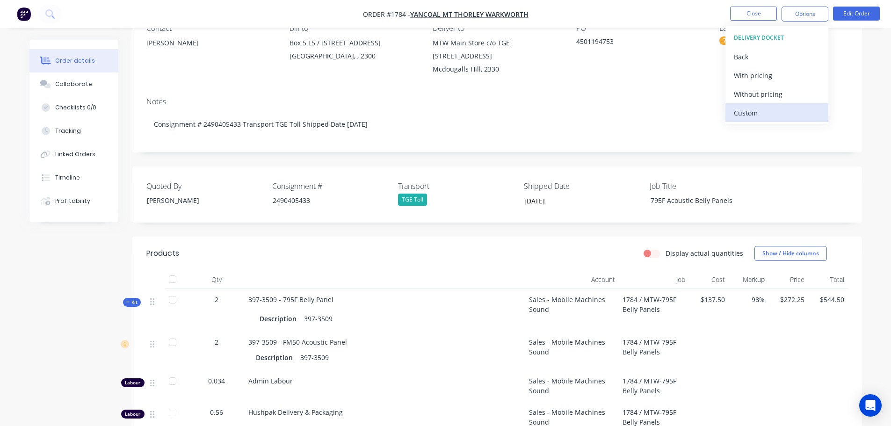
click at [767, 106] on div "Custom" at bounding box center [777, 113] width 86 height 14
click at [767, 96] on div "Without pricing" at bounding box center [777, 94] width 86 height 14
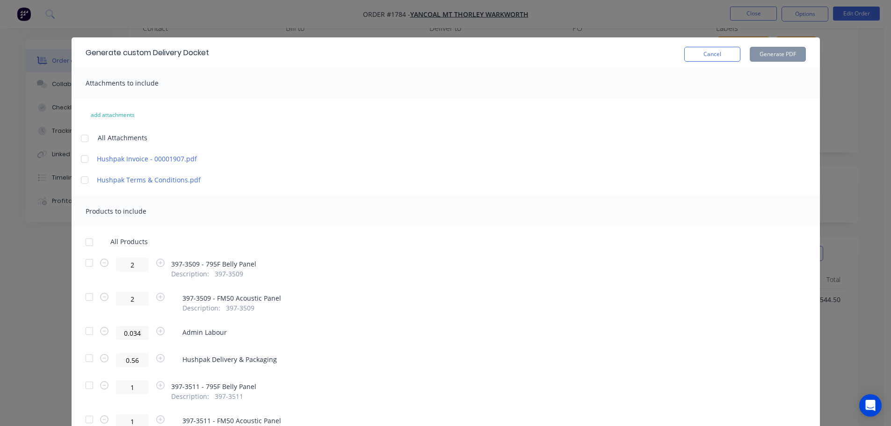
click at [87, 243] on div at bounding box center [89, 242] width 19 height 19
click at [771, 53] on button "Generate PDF" at bounding box center [778, 54] width 56 height 15
click at [709, 54] on button "Cancel" at bounding box center [712, 54] width 56 height 15
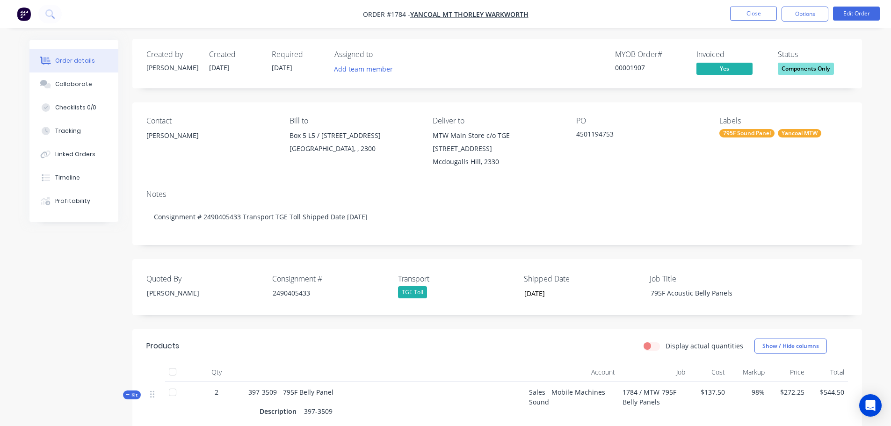
scroll to position [0, 0]
click at [801, 69] on span "Components Only" at bounding box center [806, 70] width 56 height 12
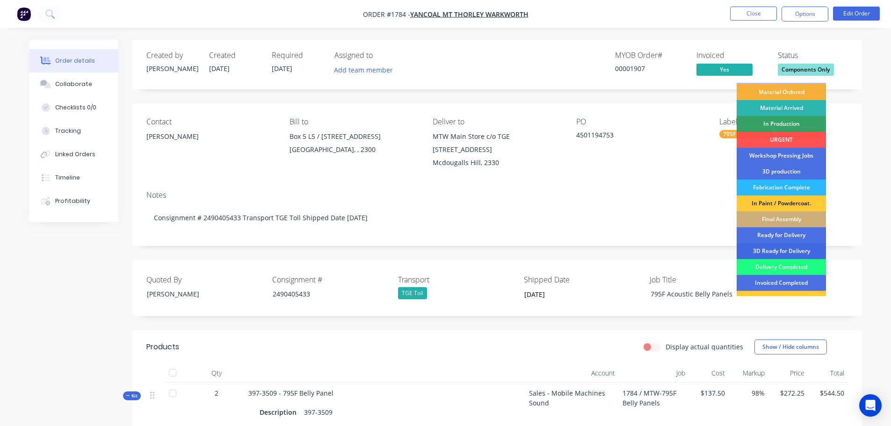
scroll to position [47, 0]
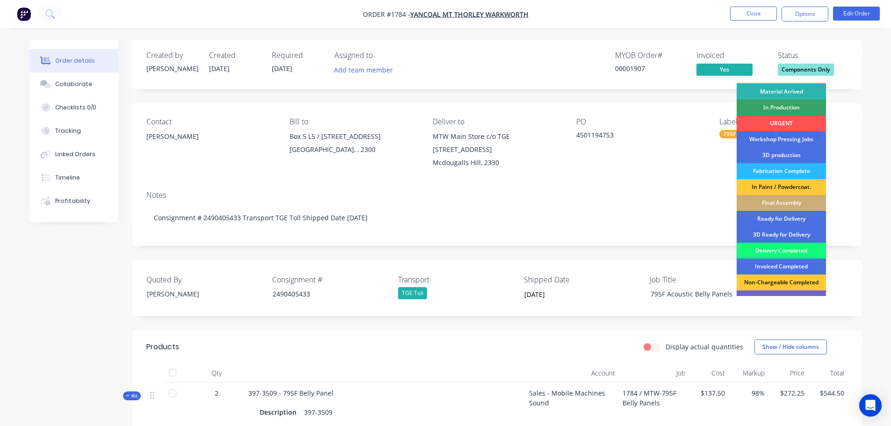
click at [787, 251] on div "Delivery Completed" at bounding box center [781, 251] width 89 height 16
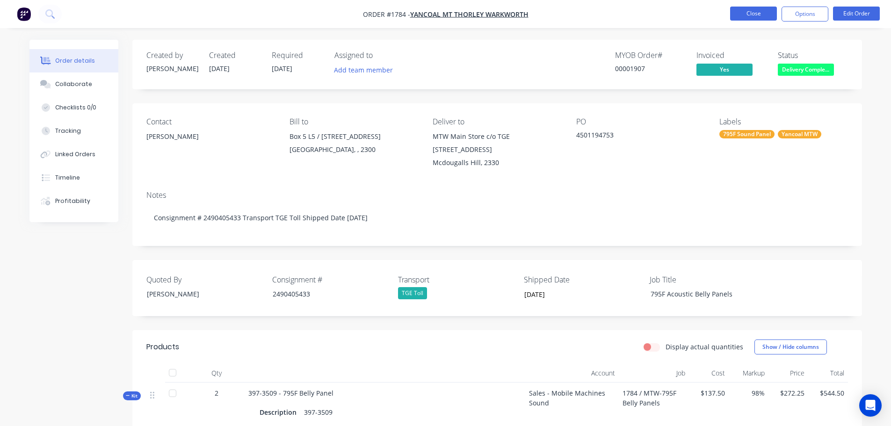
click at [744, 16] on button "Close" at bounding box center [753, 14] width 47 height 14
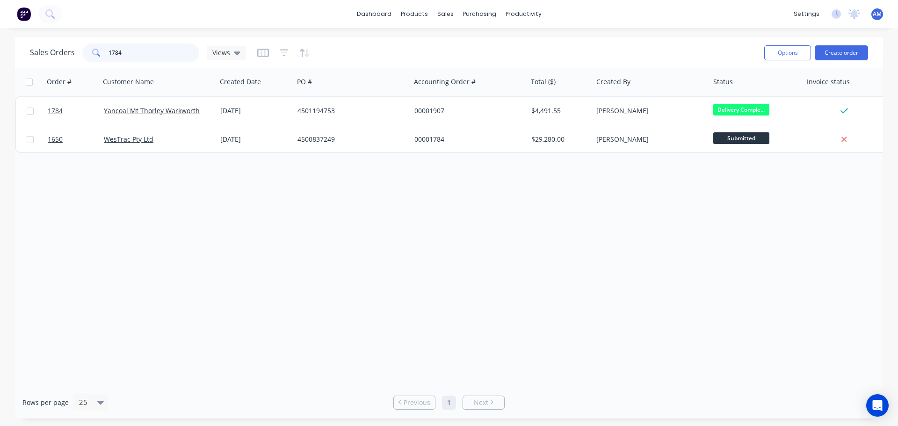
drag, startPoint x: 123, startPoint y: 50, endPoint x: 101, endPoint y: 49, distance: 22.0
click at [101, 49] on div "1784" at bounding box center [140, 53] width 117 height 19
type input "1792"
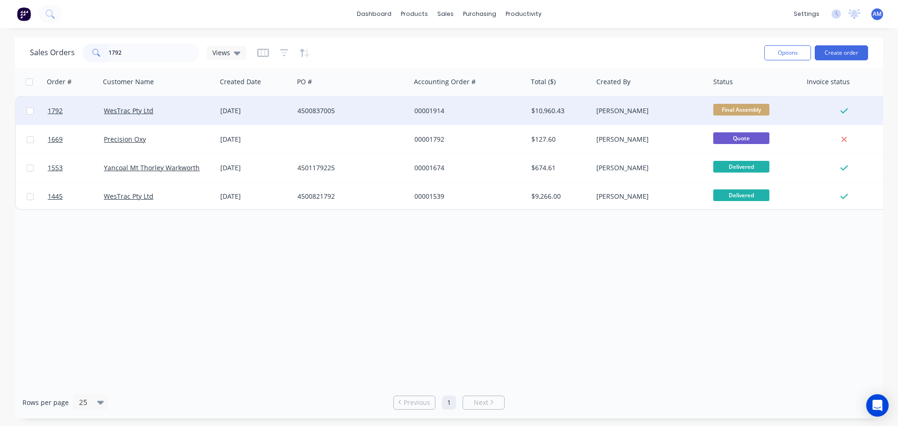
click at [333, 109] on div "4500837005" at bounding box center [350, 110] width 104 height 9
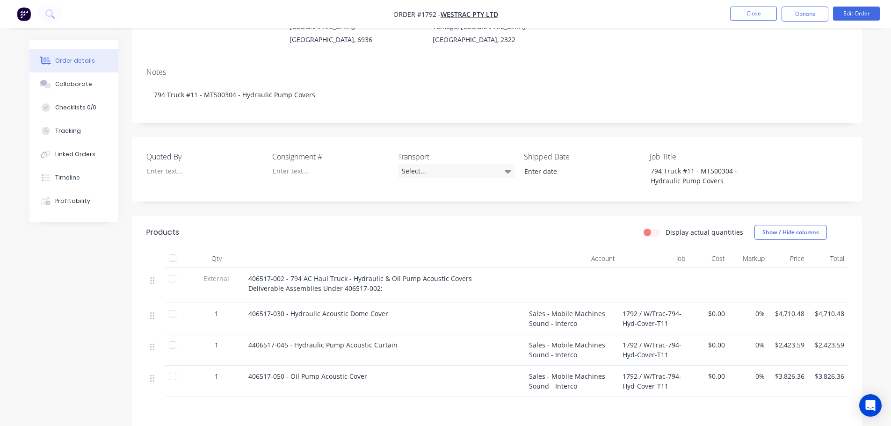
scroll to position [140, 0]
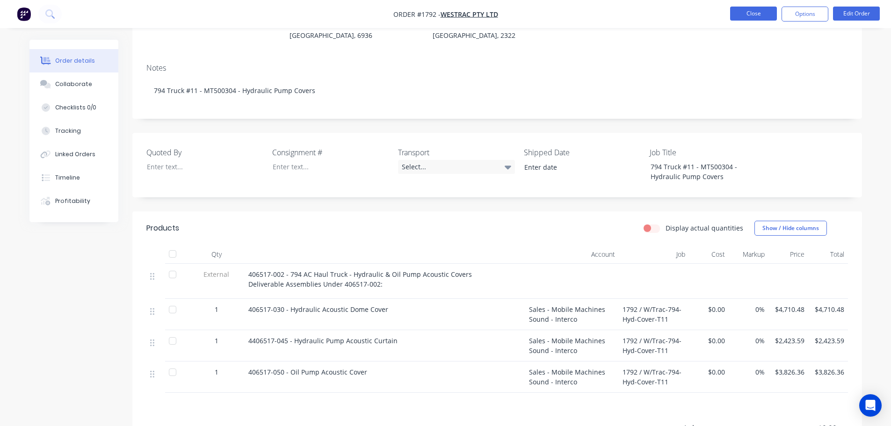
click at [750, 10] on button "Close" at bounding box center [753, 14] width 47 height 14
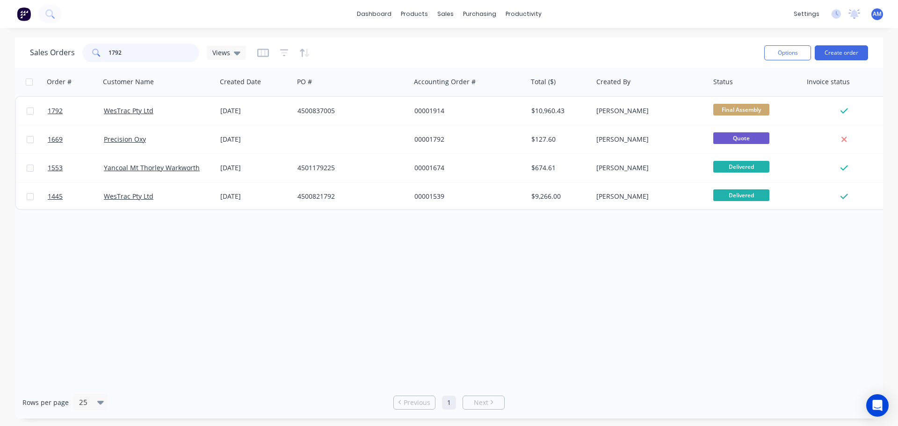
drag, startPoint x: 140, startPoint y: 53, endPoint x: 95, endPoint y: 53, distance: 44.9
click at [95, 53] on div "1792" at bounding box center [140, 53] width 117 height 19
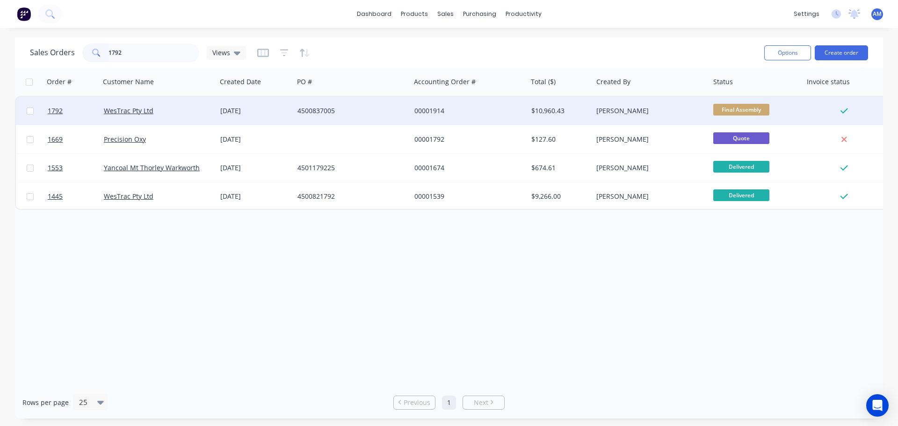
click at [324, 106] on div "4500837005" at bounding box center [350, 110] width 104 height 9
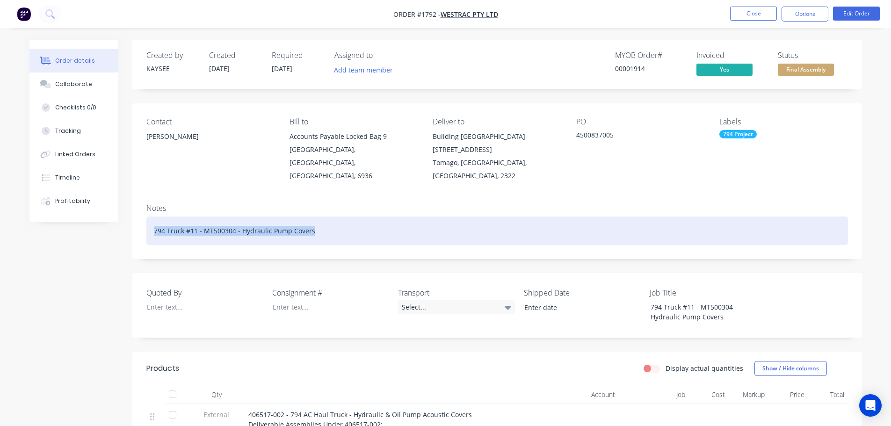
drag, startPoint x: 313, startPoint y: 218, endPoint x: 153, endPoint y: 215, distance: 160.1
click at [153, 217] on div "794 Truck #11 - MT500304 - Hydraulic Pump Covers" at bounding box center [497, 231] width 702 height 29
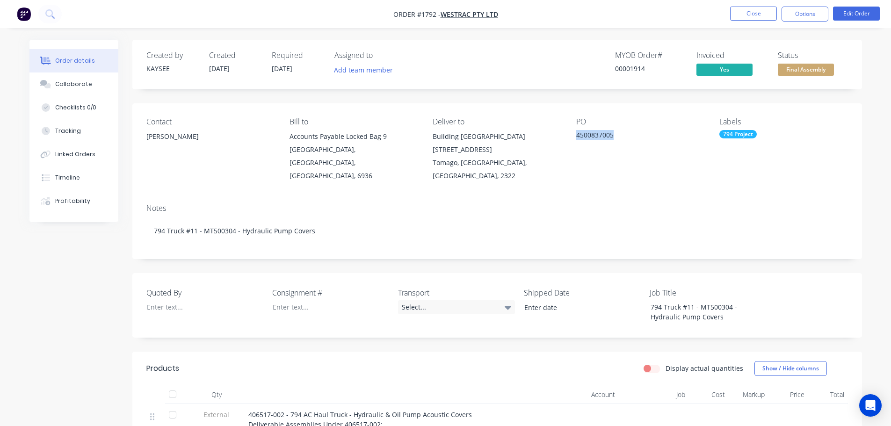
drag, startPoint x: 613, startPoint y: 135, endPoint x: 576, endPoint y: 138, distance: 37.1
click at [576, 138] on div "4500837005" at bounding box center [634, 136] width 117 height 13
click at [750, 10] on button "Close" at bounding box center [753, 14] width 47 height 14
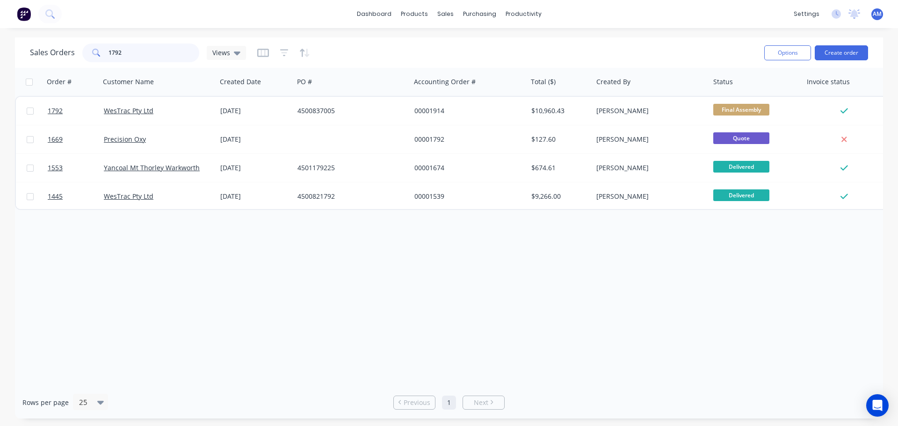
click at [124, 51] on input "1792" at bounding box center [154, 53] width 91 height 19
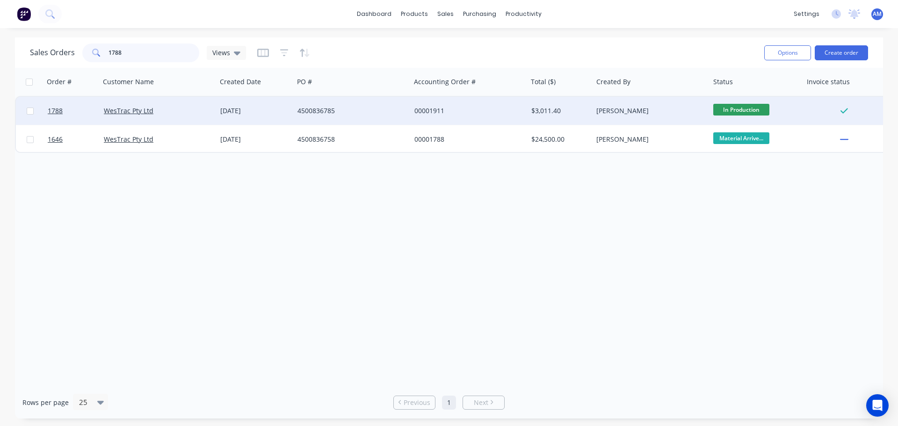
type input "1788"
click at [309, 109] on div "4500836785" at bounding box center [350, 110] width 104 height 9
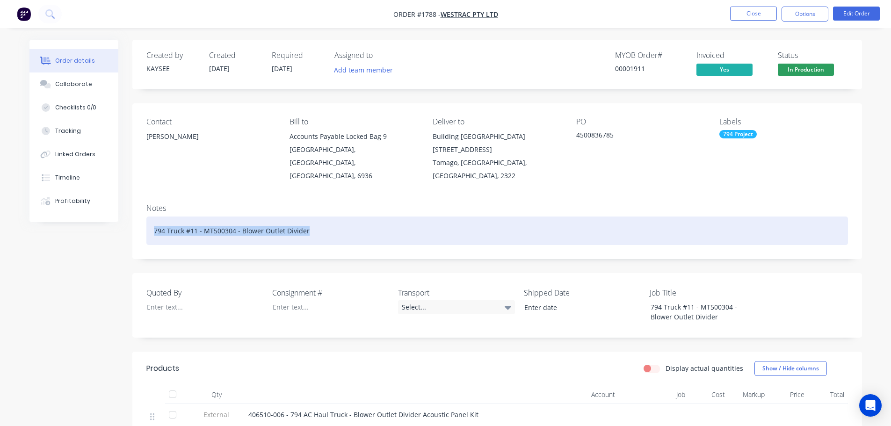
drag, startPoint x: 309, startPoint y: 218, endPoint x: 149, endPoint y: 218, distance: 160.0
click at [149, 218] on div "794 Truck #11 - MT500304 - Blower Outlet Divider" at bounding box center [497, 231] width 702 height 29
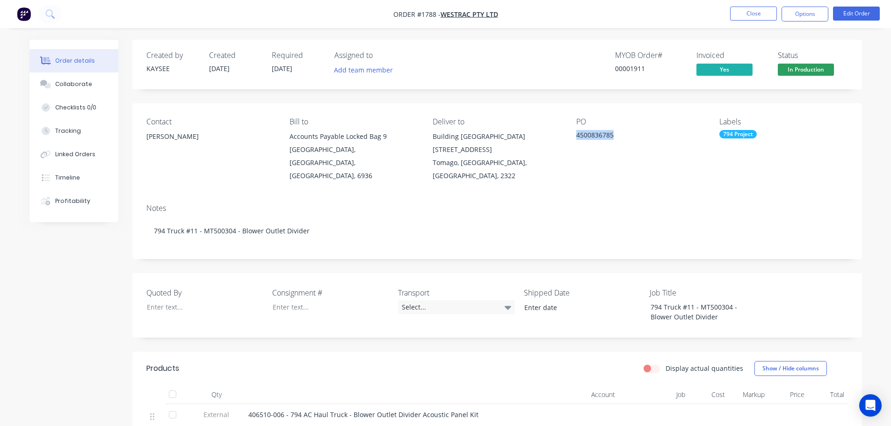
drag, startPoint x: 575, startPoint y: 135, endPoint x: 630, endPoint y: 134, distance: 54.7
click at [630, 134] on div "Contact Richard Lofberg Bill to Accounts Payable Locked Bag 9 MIDLAND, Western …" at bounding box center [497, 149] width 730 height 93
click at [756, 12] on button "Close" at bounding box center [753, 14] width 47 height 14
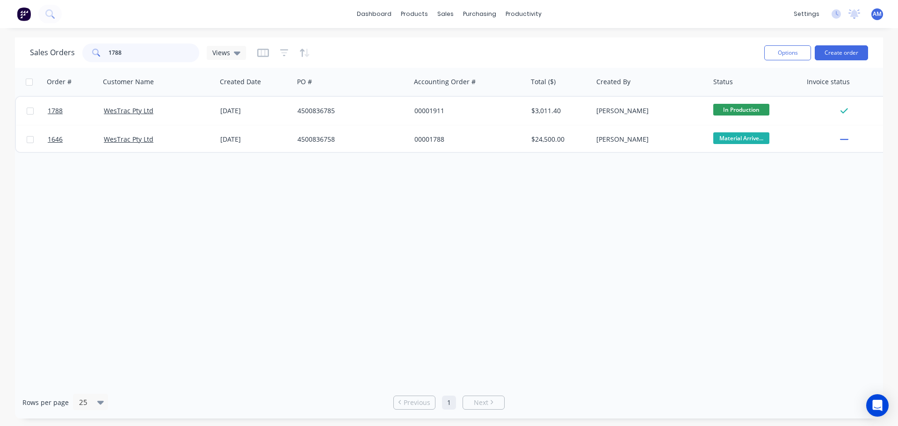
drag, startPoint x: 138, startPoint y: 54, endPoint x: 113, endPoint y: 48, distance: 25.6
click at [113, 48] on input "1788" at bounding box center [154, 53] width 91 height 19
type input "1706"
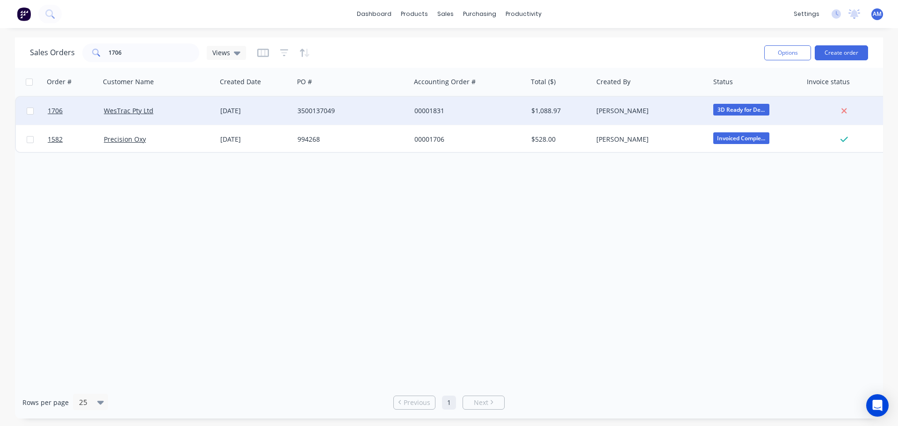
click at [315, 105] on div "3500137049" at bounding box center [352, 111] width 117 height 28
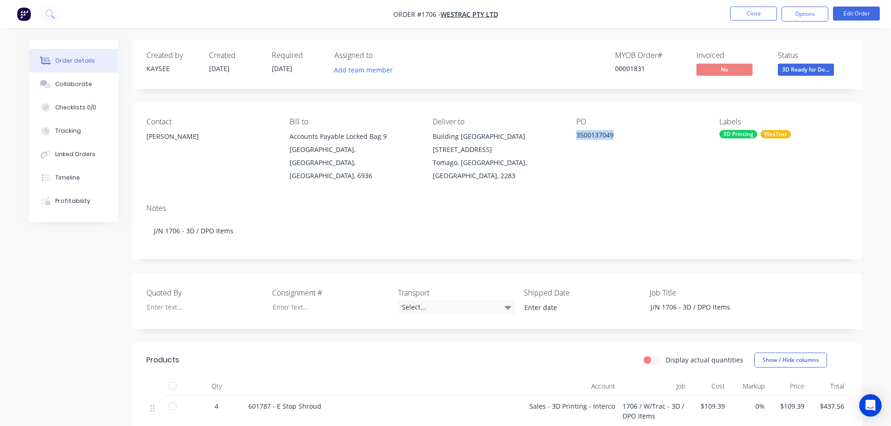
drag, startPoint x: 614, startPoint y: 136, endPoint x: 574, endPoint y: 138, distance: 40.7
click at [574, 138] on div "Contact Eric Patterson Bill to Accounts Payable Locked Bag 9 MIDLAND, Western A…" at bounding box center [497, 149] width 730 height 93
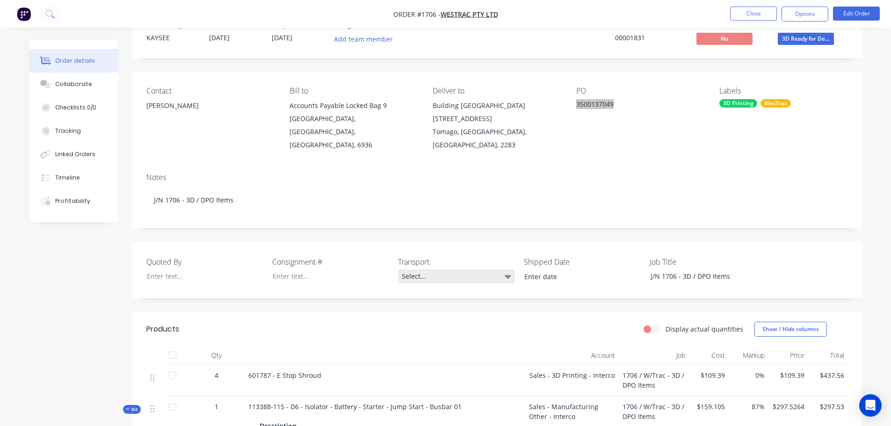
scroll to position [140, 0]
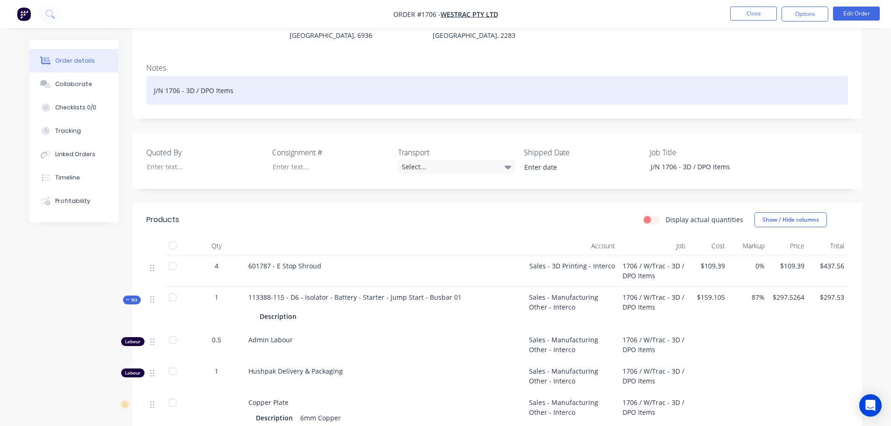
drag, startPoint x: 234, startPoint y: 76, endPoint x: 183, endPoint y: 80, distance: 50.6
click at [183, 80] on div "J/N 1706 - 3D / DPO Items" at bounding box center [497, 90] width 702 height 29
paste div
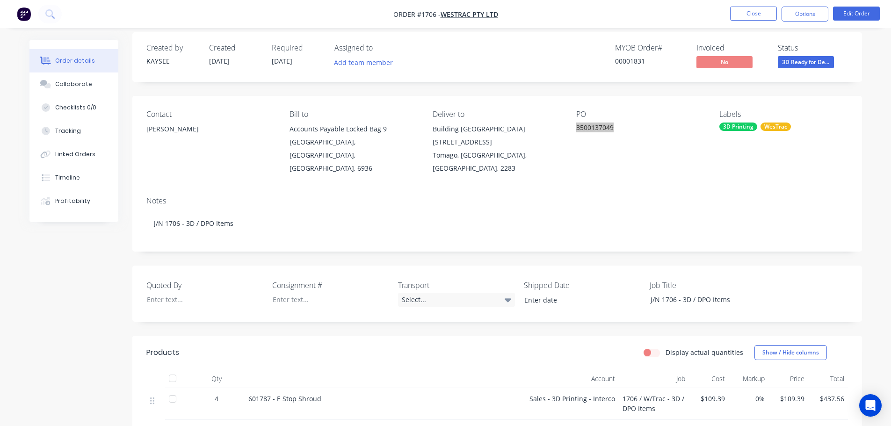
scroll to position [0, 0]
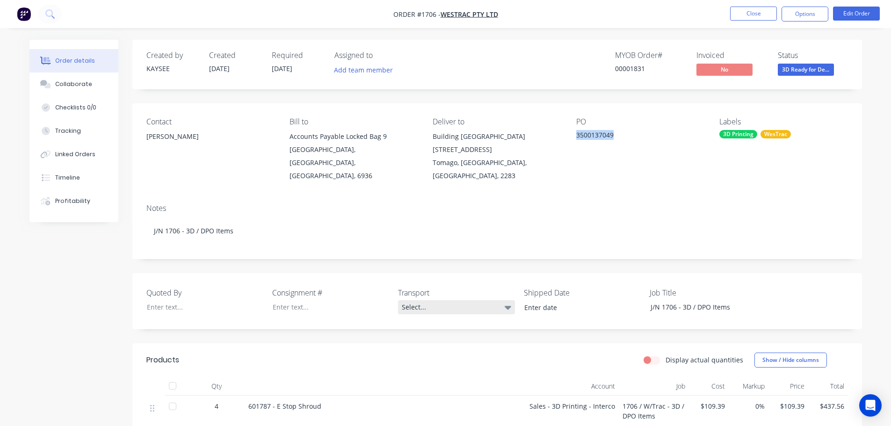
click at [412, 300] on div "Select..." at bounding box center [456, 307] width 117 height 14
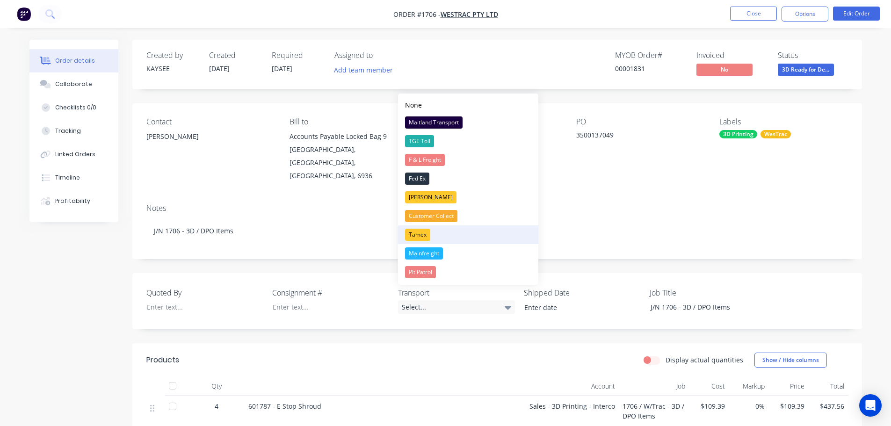
click at [420, 232] on div "Tamex" at bounding box center [417, 235] width 25 height 12
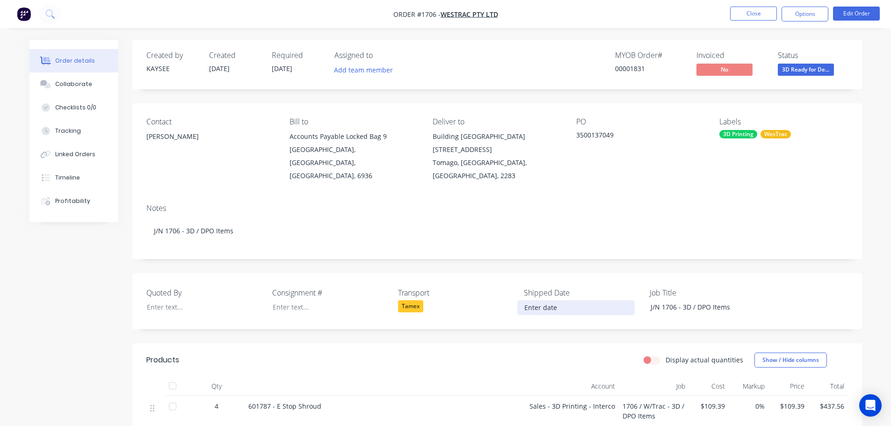
click at [562, 301] on input at bounding box center [576, 308] width 116 height 14
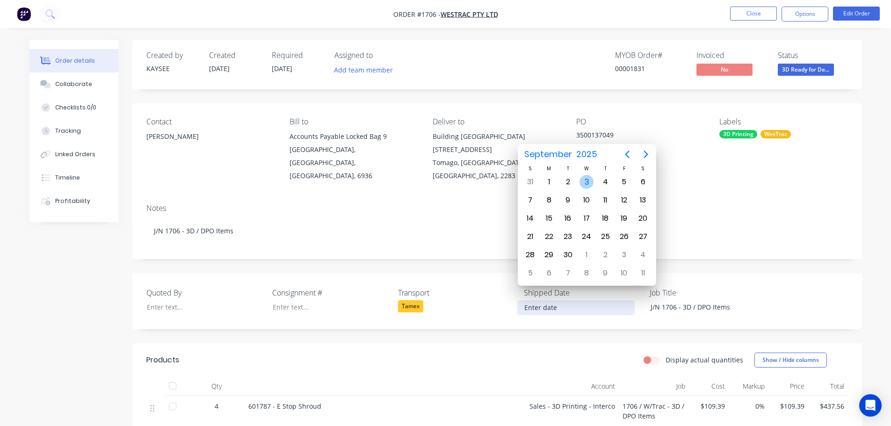
click at [592, 182] on div "3" at bounding box center [587, 182] width 14 height 14
type input "03/09/2025"
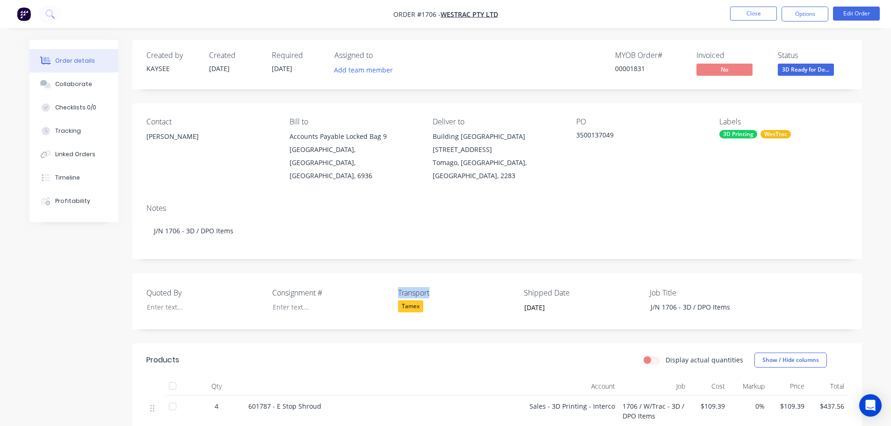
drag, startPoint x: 433, startPoint y: 281, endPoint x: 398, endPoint y: 277, distance: 35.8
click at [398, 287] on label "Transport" at bounding box center [456, 292] width 117 height 11
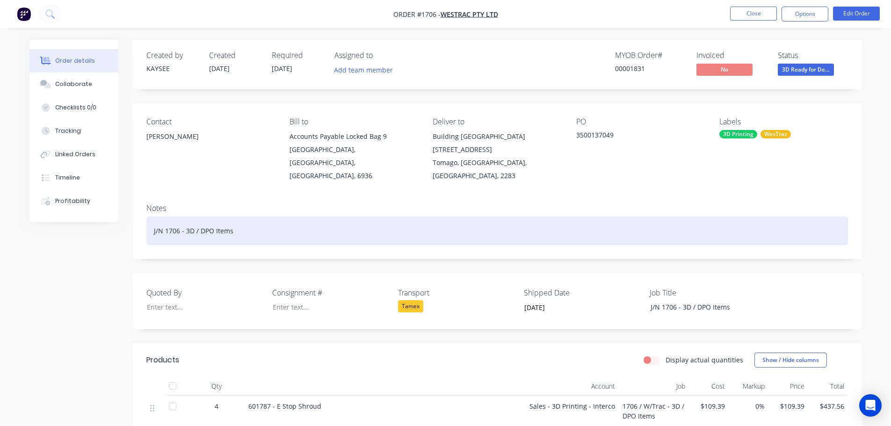
click at [241, 217] on div "J/N 1706 - 3D / DPO Items" at bounding box center [497, 231] width 702 height 29
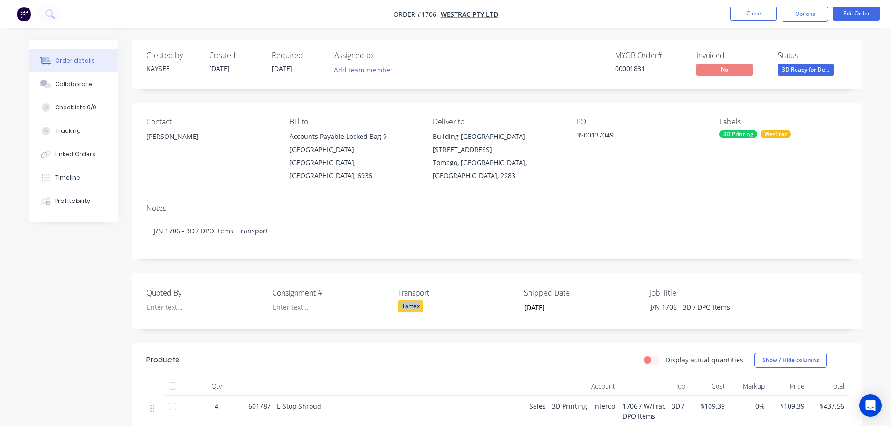
drag, startPoint x: 418, startPoint y: 294, endPoint x: 399, endPoint y: 292, distance: 19.7
click at [399, 300] on div "Tamex" at bounding box center [410, 306] width 25 height 12
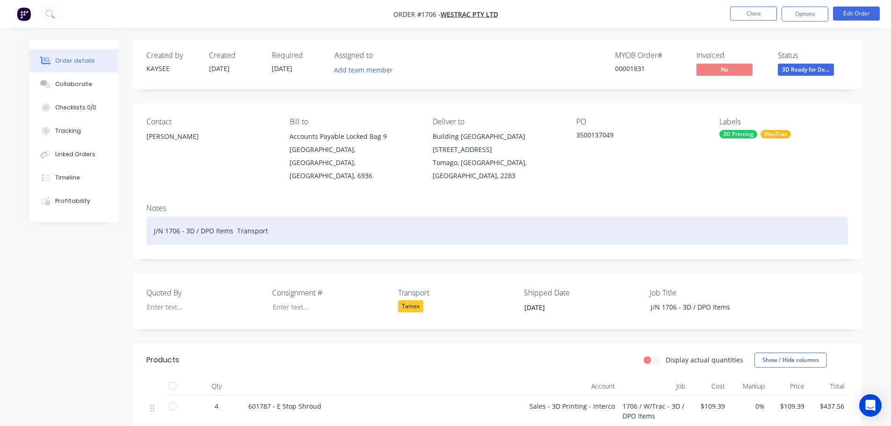
click at [286, 219] on div "J/N 1706 - 3D / DPO Items Transport" at bounding box center [497, 231] width 702 height 29
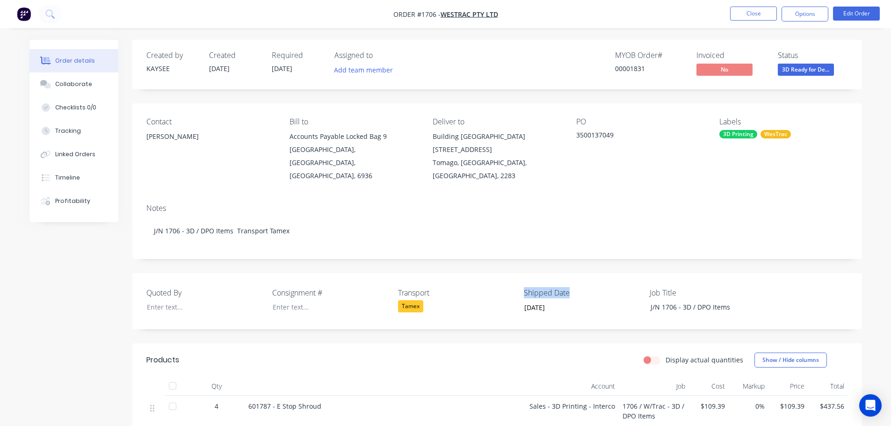
drag, startPoint x: 571, startPoint y: 281, endPoint x: 520, endPoint y: 279, distance: 51.5
click at [520, 279] on div "Quoted By Consignment # Transport Tamex Shipped Date 03/09/2025 Job Title J/N 1…" at bounding box center [497, 301] width 730 height 56
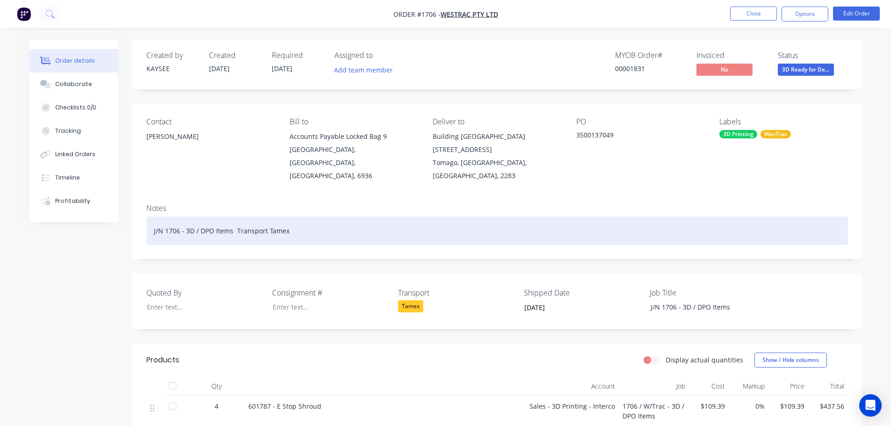
click at [328, 221] on div "J/N 1706 - 3D / DPO Items Transport Tamex" at bounding box center [497, 231] width 702 height 29
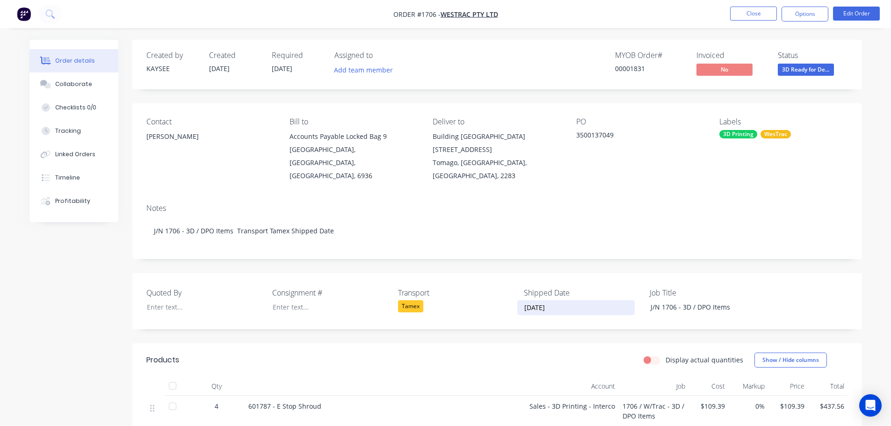
drag, startPoint x: 561, startPoint y: 295, endPoint x: 521, endPoint y: 294, distance: 39.8
click at [521, 301] on input "03/09/2025" at bounding box center [576, 308] width 116 height 14
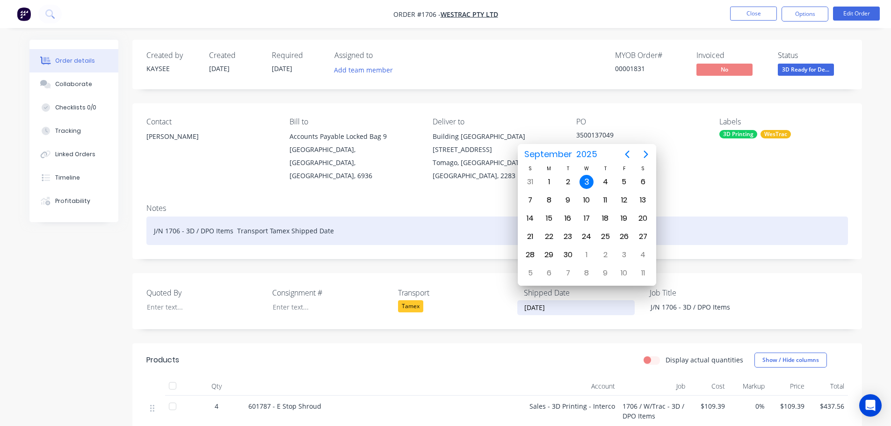
click at [339, 218] on div "J/N 1706 - 3D / DPO Items Transport Tamex Shipped Date" at bounding box center [497, 231] width 702 height 29
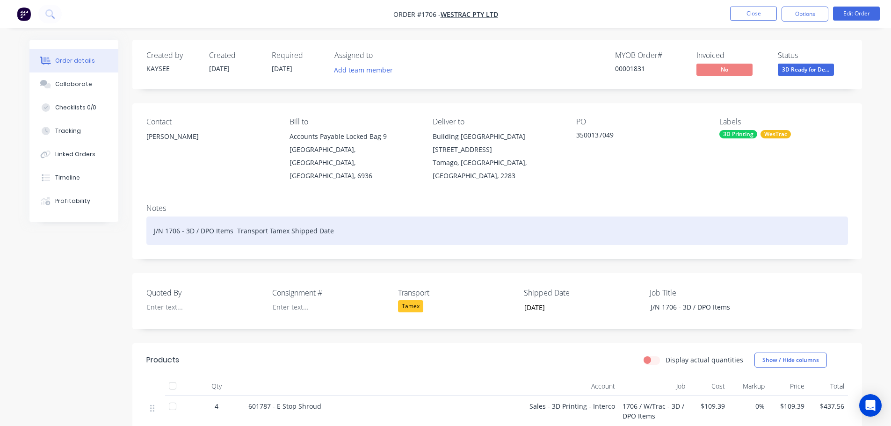
click at [339, 218] on div "J/N 1706 - 3D / DPO Items Transport Tamex Shipped Date" at bounding box center [497, 231] width 702 height 29
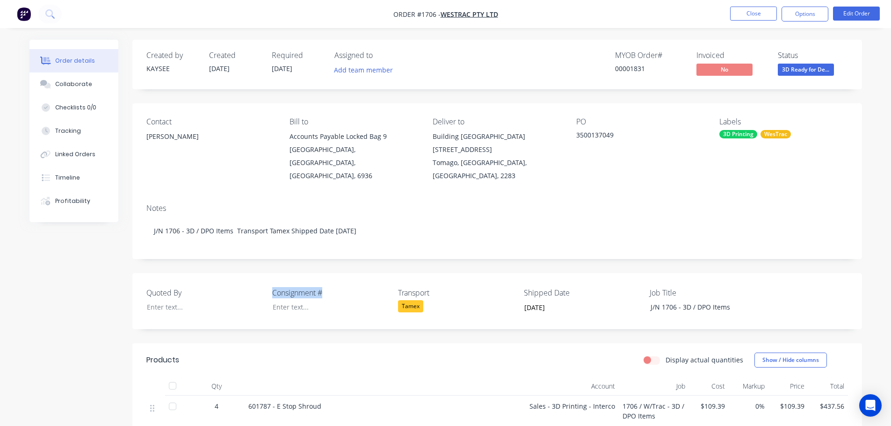
drag, startPoint x: 324, startPoint y: 280, endPoint x: 273, endPoint y: 280, distance: 51.5
click at [273, 287] on label "Consignment #" at bounding box center [330, 292] width 117 height 11
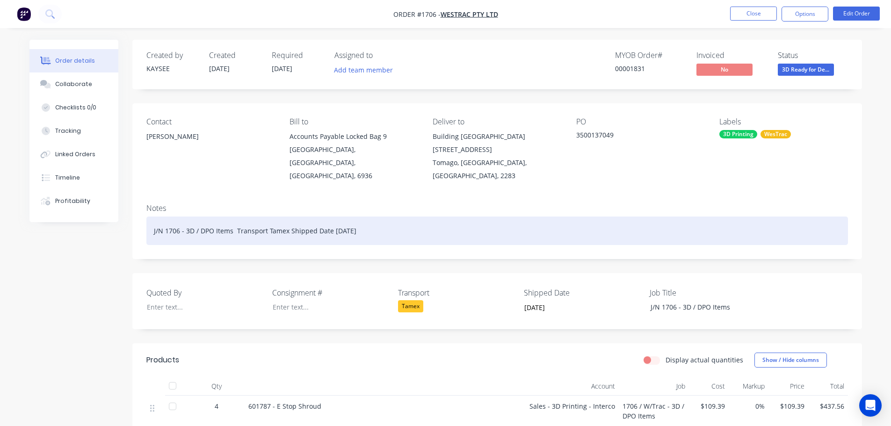
click at [378, 217] on div "J/N 1706 - 3D / DPO Items Transport Tamex Shipped Date 03/09/2025" at bounding box center [497, 231] width 702 height 29
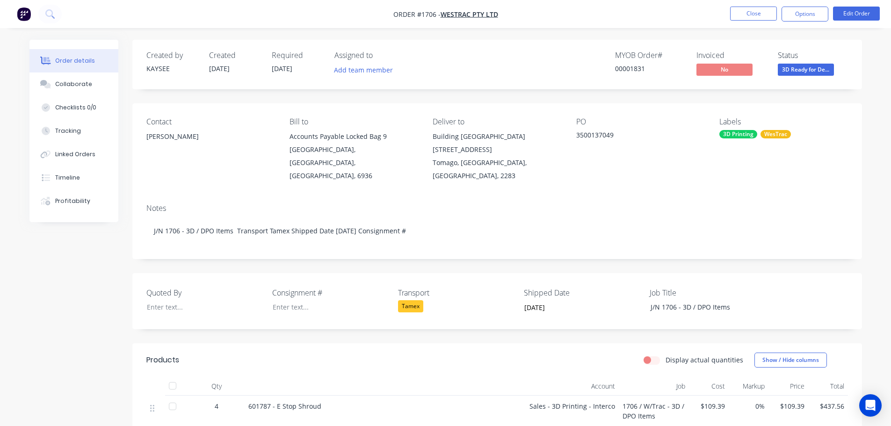
drag, startPoint x: 193, startPoint y: 137, endPoint x: 148, endPoint y: 132, distance: 45.1
click at [148, 132] on div "Eric Patterson" at bounding box center [210, 136] width 128 height 13
drag, startPoint x: 615, startPoint y: 134, endPoint x: 577, endPoint y: 135, distance: 38.4
click at [577, 135] on div "3500137049" at bounding box center [634, 136] width 117 height 13
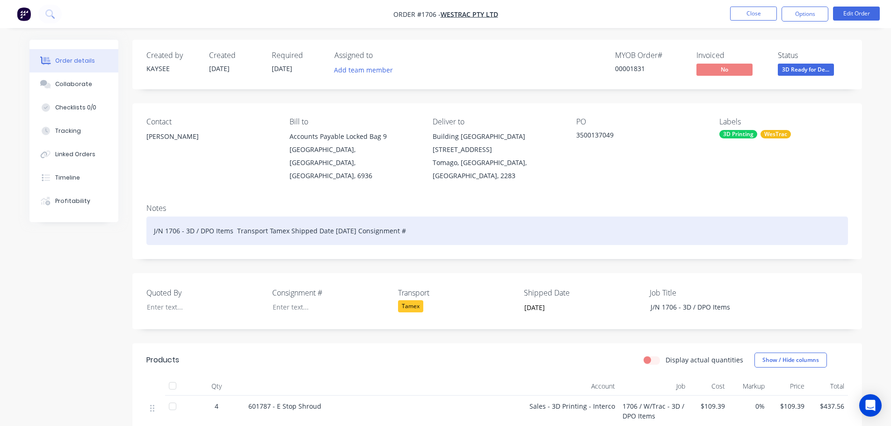
click at [436, 217] on div "J/N 1706 - 3D / DPO Items Transport Tamex Shipped Date 03/09/2025 Consignment #" at bounding box center [497, 231] width 702 height 29
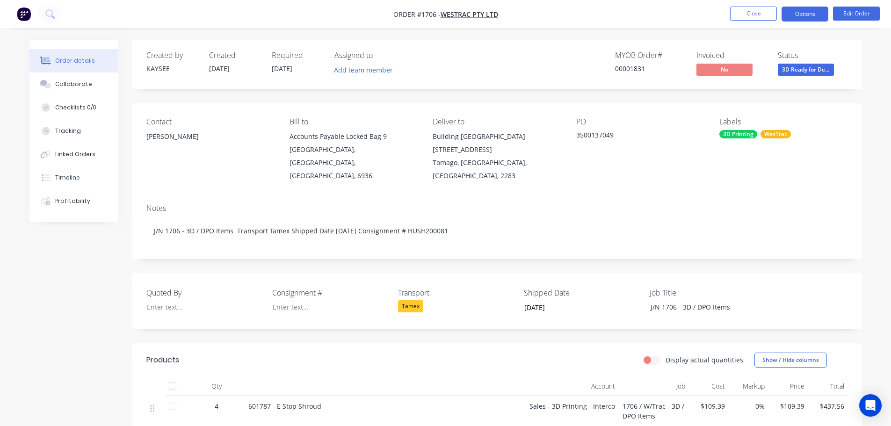
click at [802, 15] on button "Options" at bounding box center [805, 14] width 47 height 15
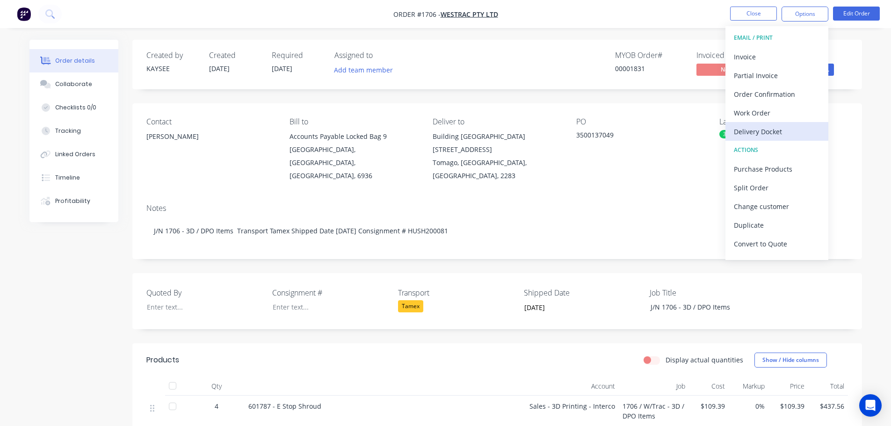
click at [777, 128] on div "Delivery Docket" at bounding box center [777, 132] width 86 height 14
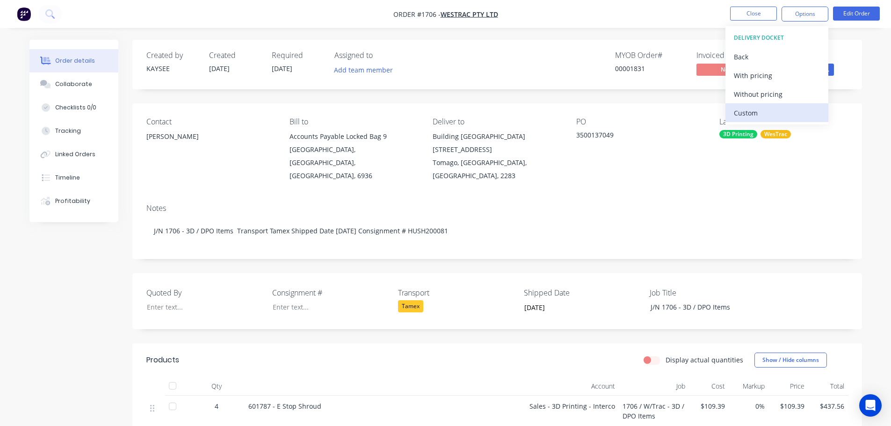
click at [772, 110] on div "Custom" at bounding box center [777, 113] width 86 height 14
click at [772, 96] on div "Without pricing" at bounding box center [777, 94] width 86 height 14
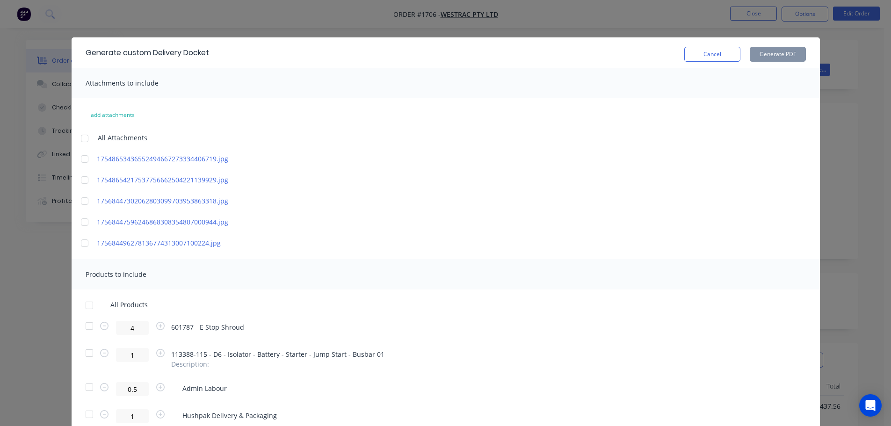
click at [87, 305] on div at bounding box center [89, 305] width 19 height 19
click at [776, 57] on button "Generate PDF" at bounding box center [778, 54] width 56 height 15
click at [715, 53] on button "Cancel" at bounding box center [712, 54] width 56 height 15
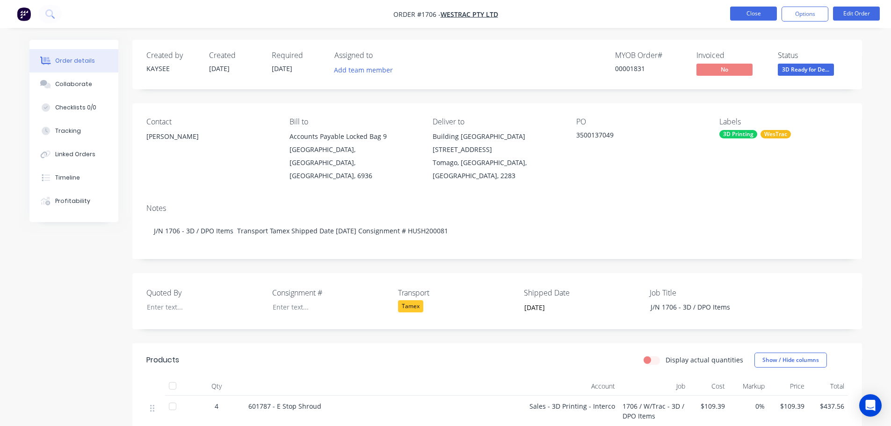
click at [750, 13] on button "Close" at bounding box center [753, 14] width 47 height 14
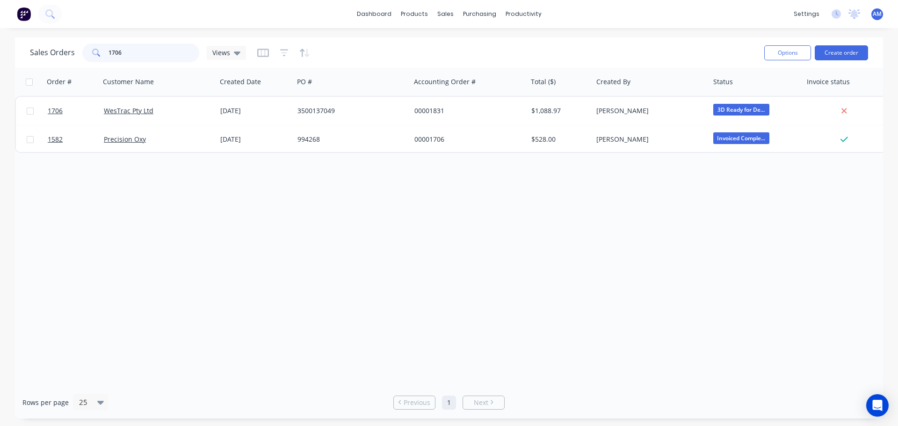
drag, startPoint x: 127, startPoint y: 56, endPoint x: 103, endPoint y: 51, distance: 24.2
click at [105, 51] on div "1706" at bounding box center [140, 53] width 117 height 19
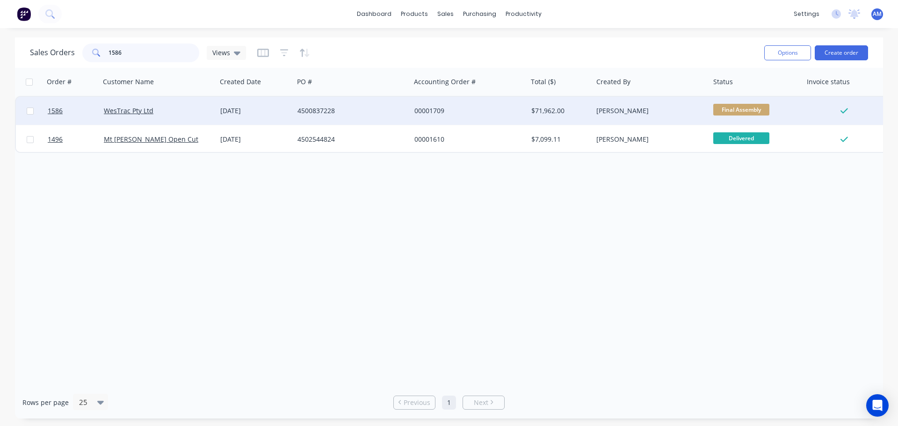
type input "1586"
click at [330, 109] on div "4500837228" at bounding box center [350, 110] width 104 height 9
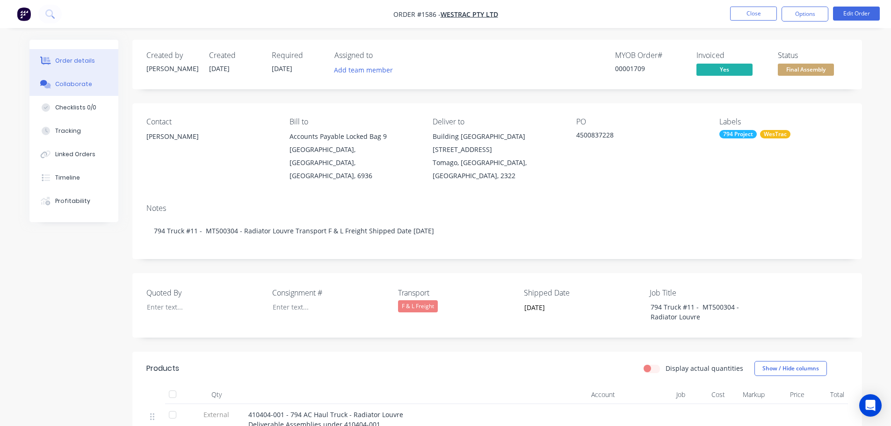
click at [79, 83] on div "Collaborate" at bounding box center [73, 84] width 37 height 8
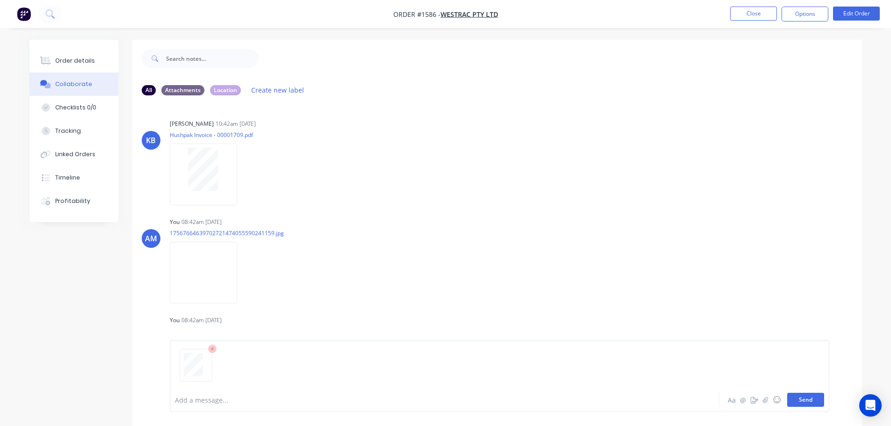
click at [807, 400] on button "Send" at bounding box center [805, 400] width 37 height 14
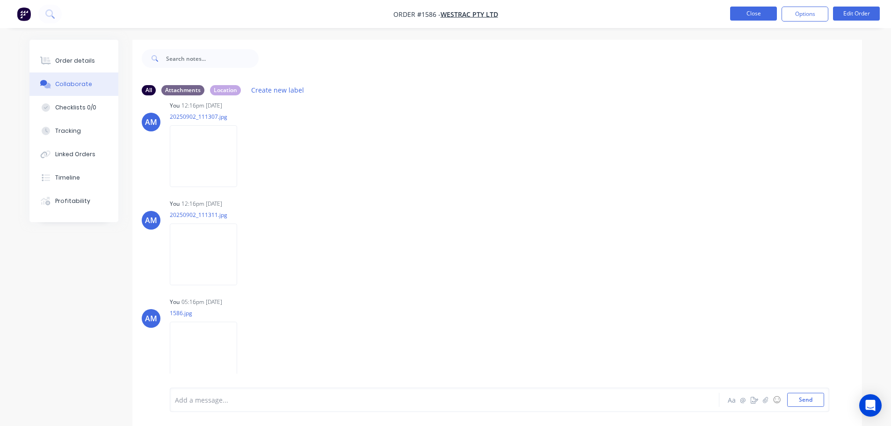
click at [761, 10] on button "Close" at bounding box center [753, 14] width 47 height 14
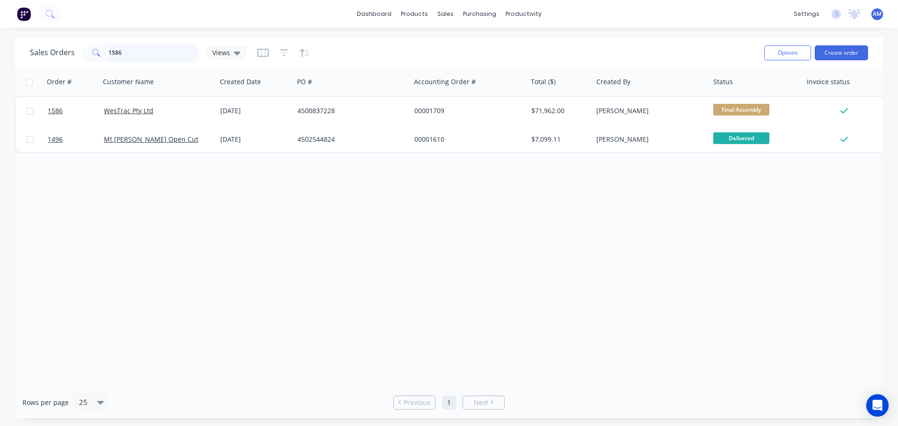
click at [138, 49] on input "1586" at bounding box center [154, 53] width 91 height 19
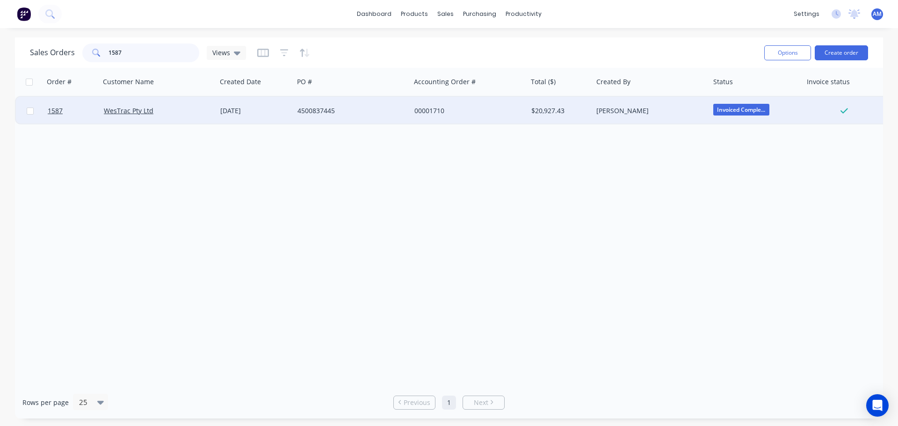
type input "1587"
click at [413, 108] on div "00001710" at bounding box center [469, 111] width 117 height 28
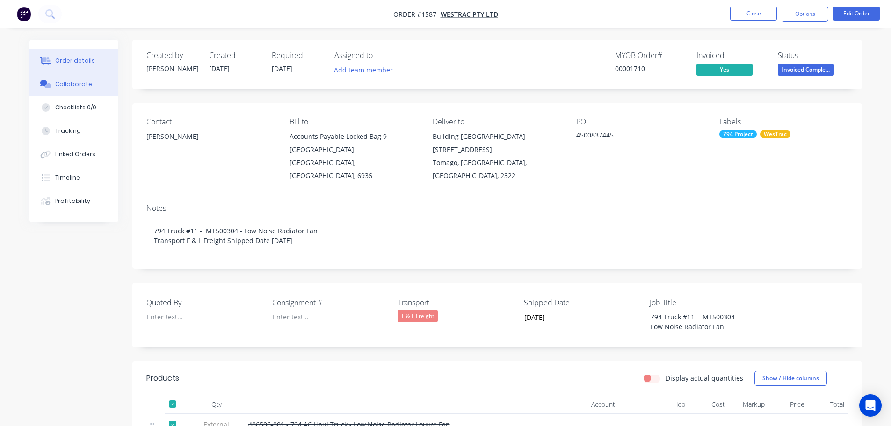
click at [67, 87] on div "Collaborate" at bounding box center [73, 84] width 37 height 8
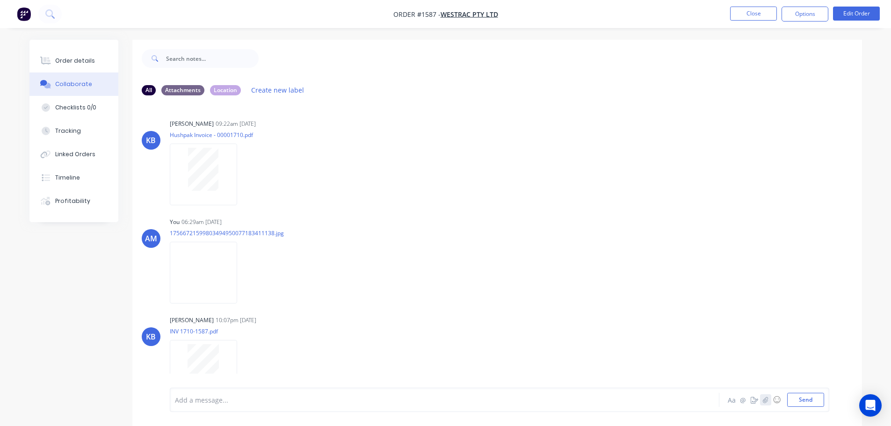
click at [764, 402] on icon "button" at bounding box center [766, 400] width 6 height 7
click at [743, 9] on button "Close" at bounding box center [753, 14] width 47 height 14
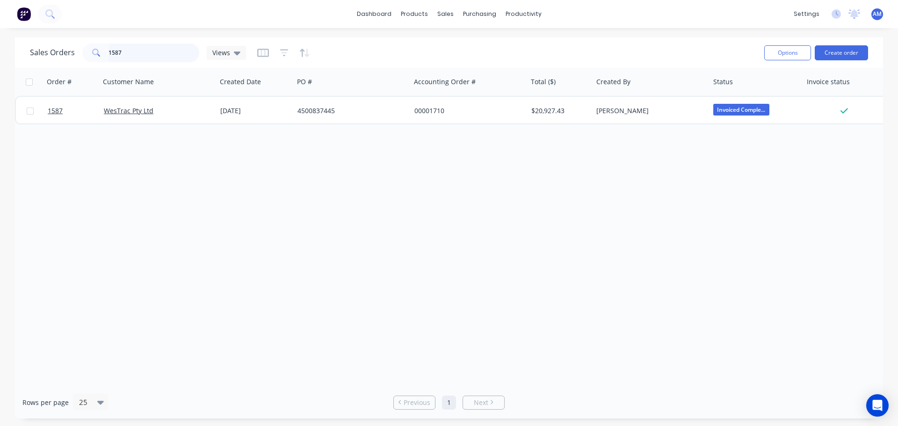
click at [146, 48] on input "1587" at bounding box center [154, 53] width 91 height 19
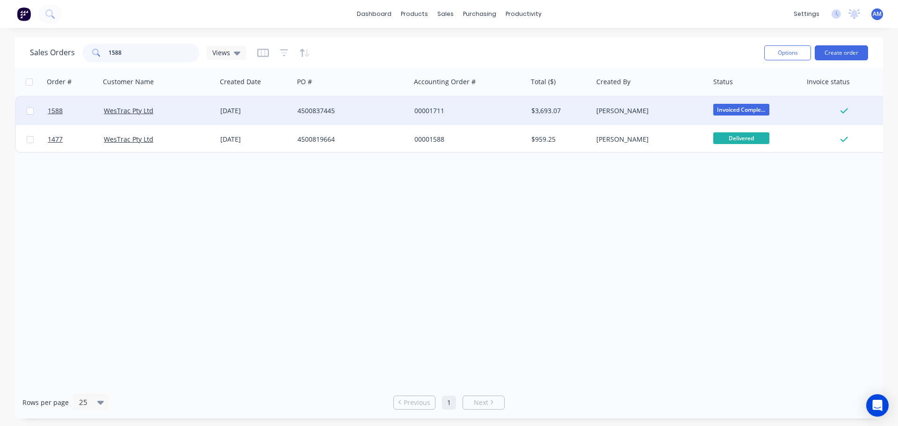
type input "1588"
click at [426, 104] on div "00001711" at bounding box center [469, 111] width 117 height 28
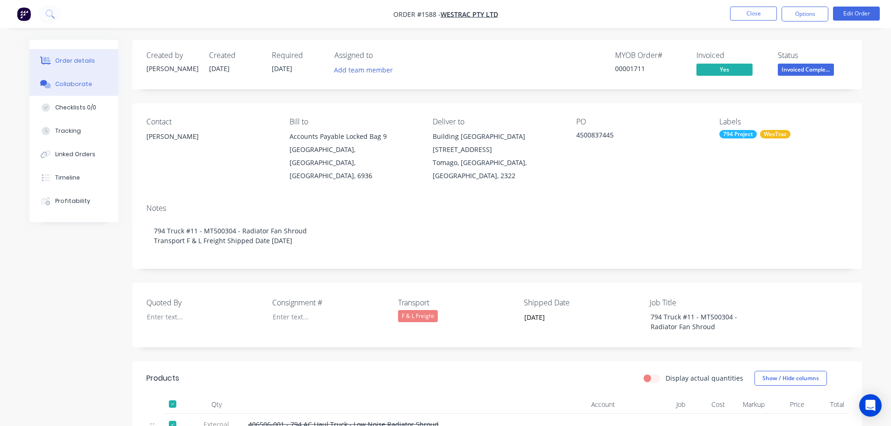
click at [65, 87] on div "Collaborate" at bounding box center [73, 84] width 37 height 8
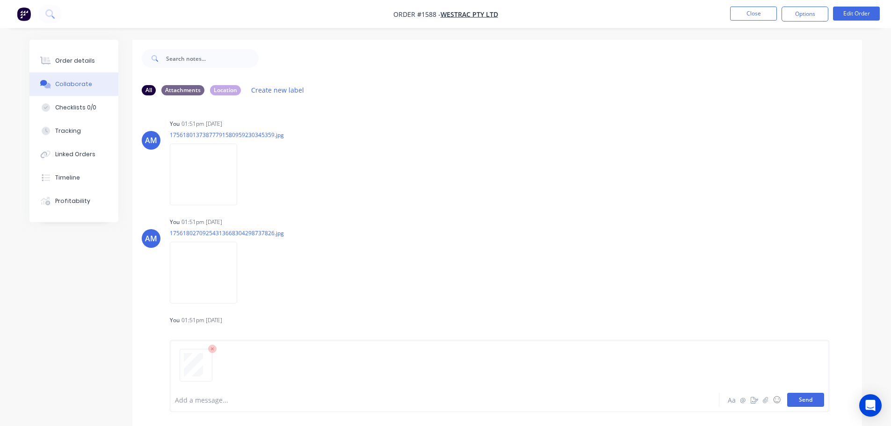
click at [803, 396] on button "Send" at bounding box center [805, 400] width 37 height 14
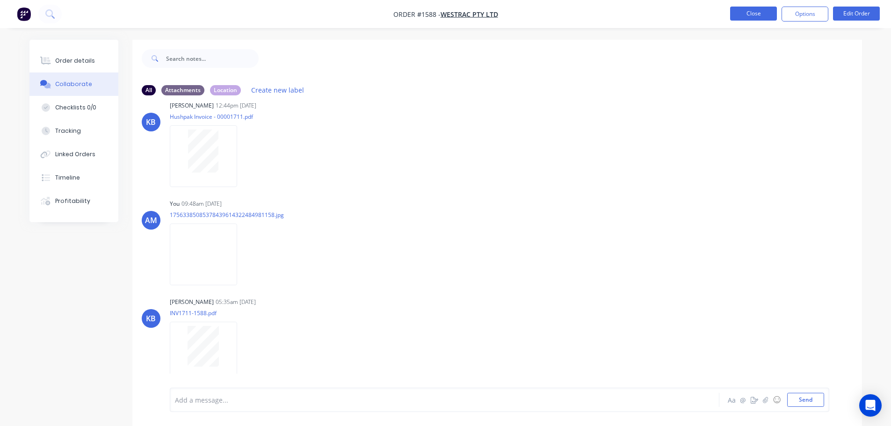
click at [750, 16] on button "Close" at bounding box center [753, 14] width 47 height 14
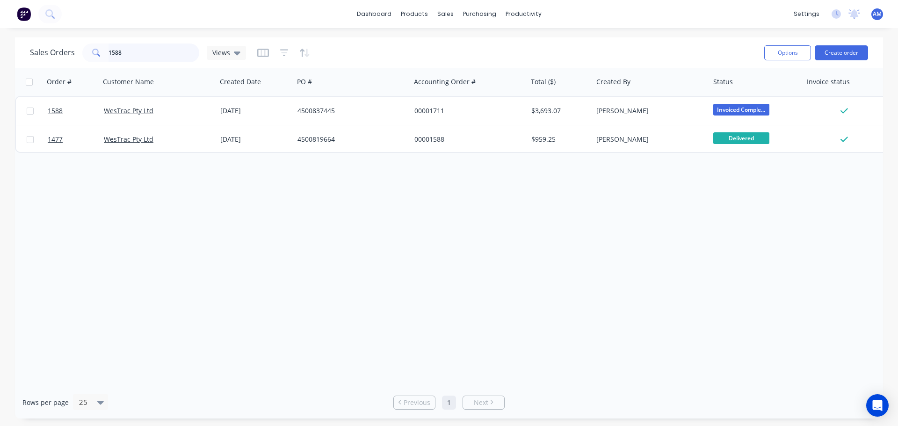
click at [133, 46] on input "1588" at bounding box center [154, 53] width 91 height 19
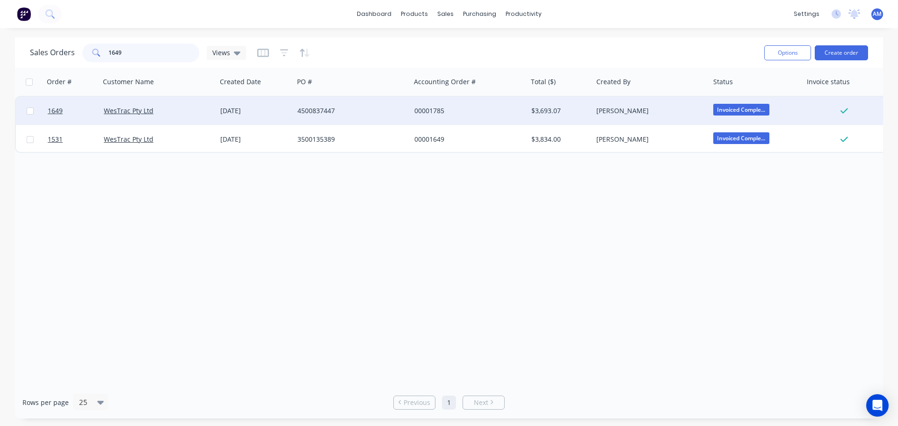
type input "1649"
click at [328, 108] on div "4500837447" at bounding box center [350, 110] width 104 height 9
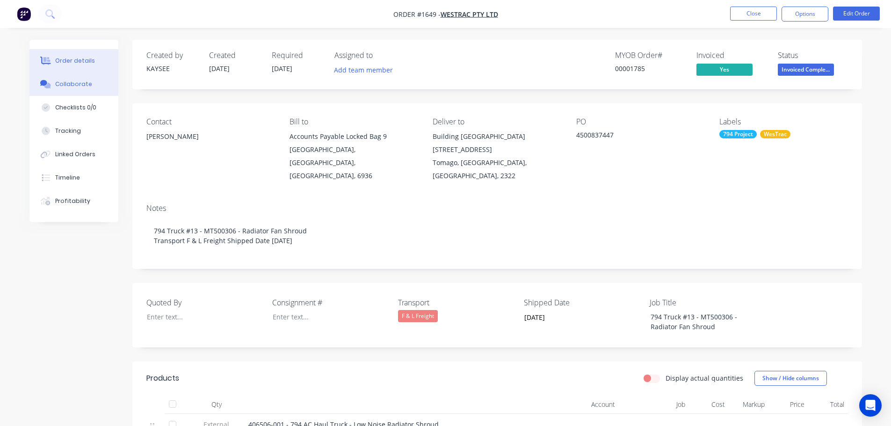
click at [83, 83] on div "Collaborate" at bounding box center [73, 84] width 37 height 8
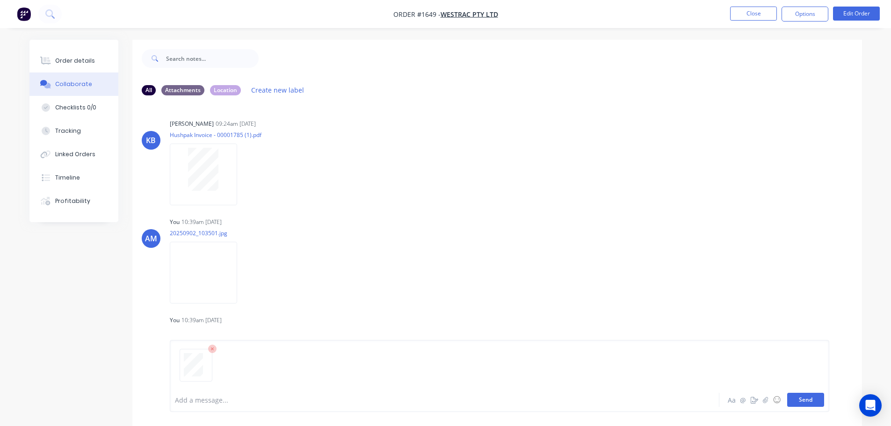
click at [812, 401] on button "Send" at bounding box center [805, 400] width 37 height 14
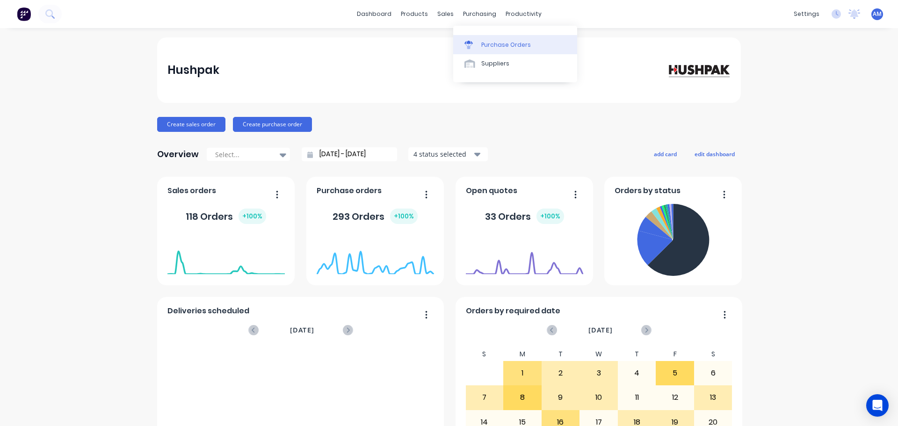
click at [498, 46] on div "Purchase Orders" at bounding box center [506, 45] width 50 height 8
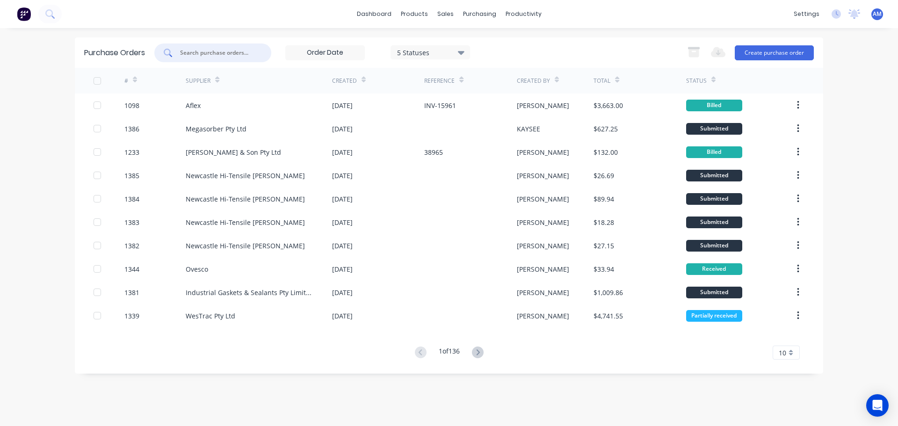
click at [206, 56] on input "text" at bounding box center [218, 52] width 78 height 9
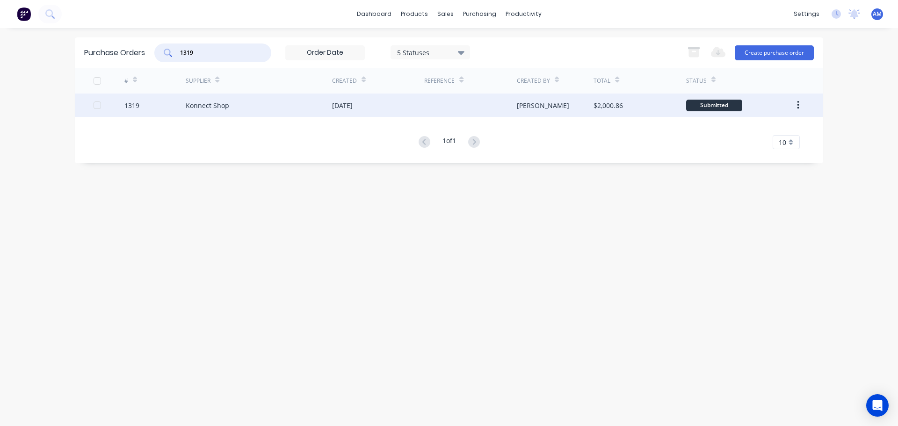
type input "1319"
click at [346, 104] on div "[DATE]" at bounding box center [342, 106] width 21 height 10
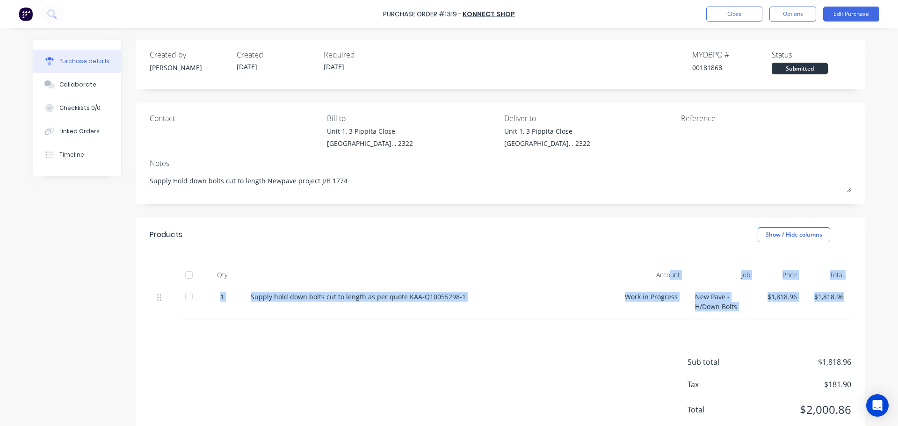
click at [898, 302] on html "Purchase Order #1319 - Konnect Shop Close Options Edit Purchase Purchase detail…" at bounding box center [449, 213] width 898 height 426
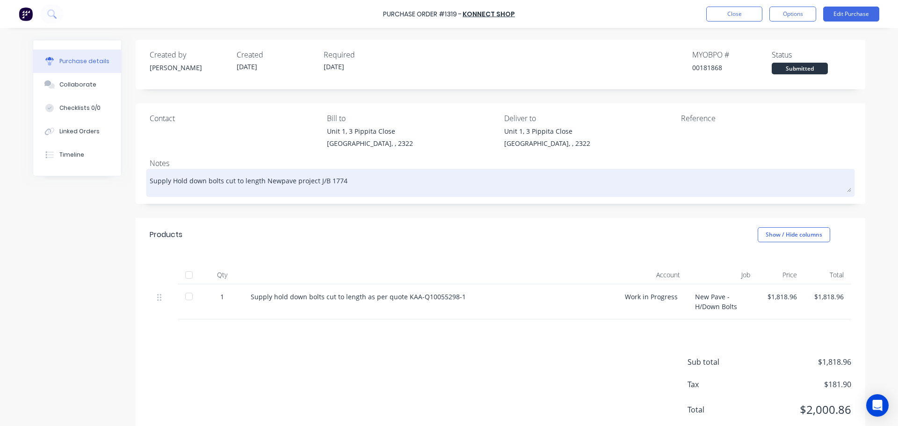
click at [578, 191] on textarea "Supply Hold down bolts cut to length Newpave project J/B 1774" at bounding box center [501, 181] width 702 height 21
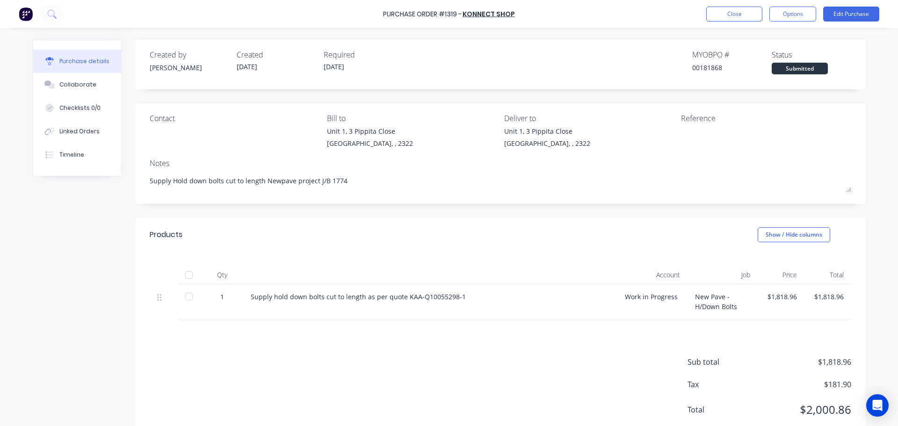
click at [547, 9] on div "Purchase Order #1319 - Konnect Shop Close Options Edit Purchase" at bounding box center [449, 14] width 898 height 28
click at [187, 279] on div at bounding box center [189, 275] width 19 height 19
click at [739, 12] on button "Close" at bounding box center [734, 14] width 56 height 15
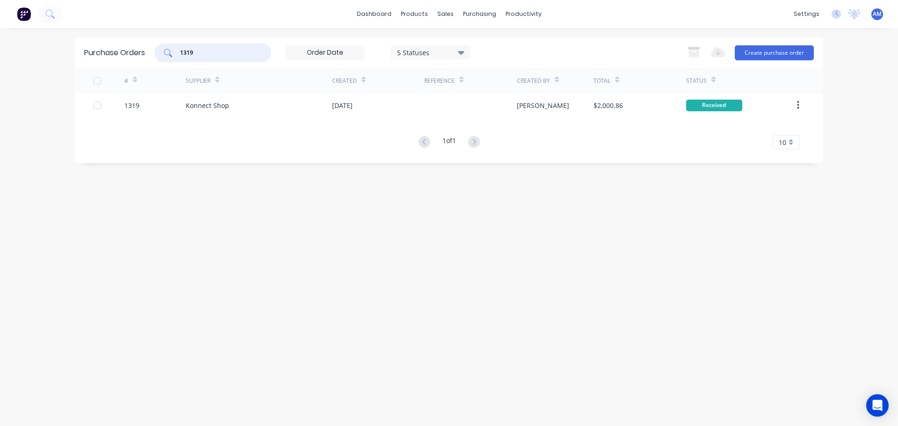
drag, startPoint x: 225, startPoint y: 49, endPoint x: 155, endPoint y: 50, distance: 69.7
click at [155, 50] on div "1319 5 Statuses 5 Statuses" at bounding box center [312, 53] width 316 height 19
type input "1303"
click at [247, 101] on div "MLH Metalworks P/L" at bounding box center [217, 106] width 63 height 10
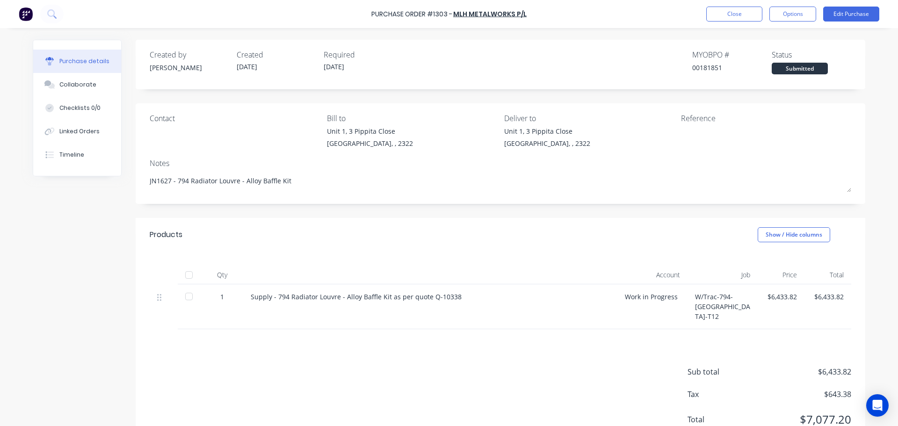
click at [185, 274] on div at bounding box center [189, 275] width 19 height 19
click at [741, 14] on button "Close" at bounding box center [734, 14] width 56 height 15
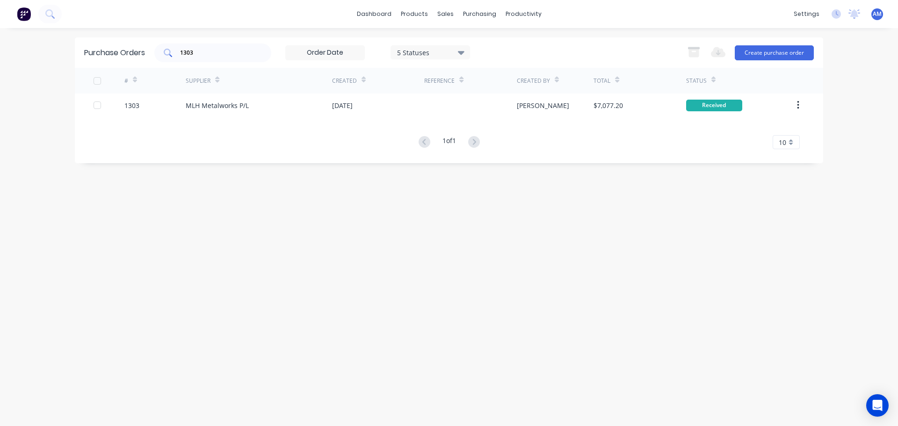
click at [205, 56] on input "1303" at bounding box center [218, 52] width 78 height 9
click at [204, 53] on input "1303" at bounding box center [218, 52] width 78 height 9
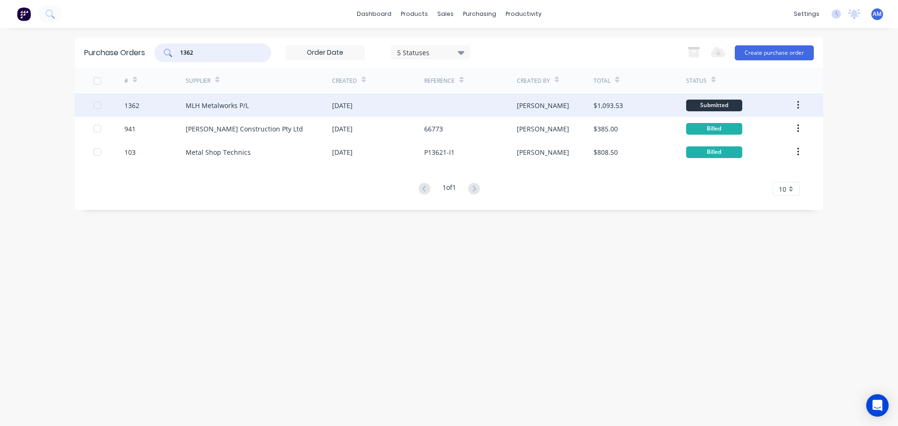
type input "1362"
click at [235, 103] on div "MLH Metalworks P/L" at bounding box center [217, 106] width 63 height 10
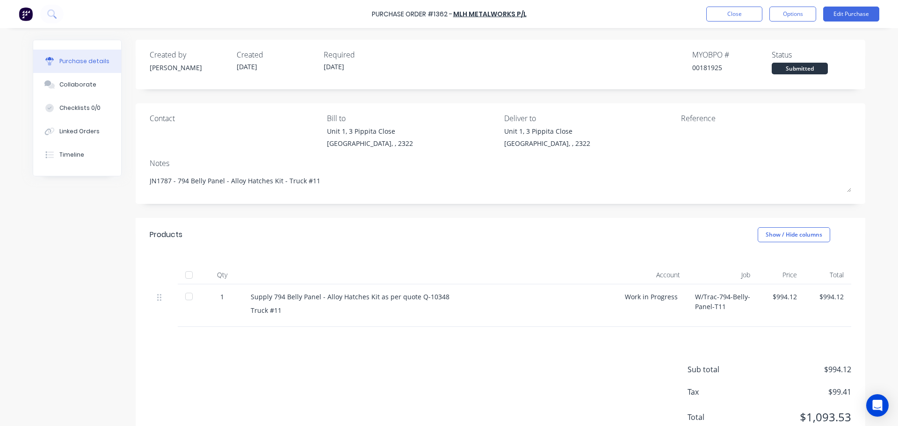
click at [182, 277] on div at bounding box center [189, 275] width 19 height 19
click at [746, 13] on button "Close" at bounding box center [734, 14] width 56 height 15
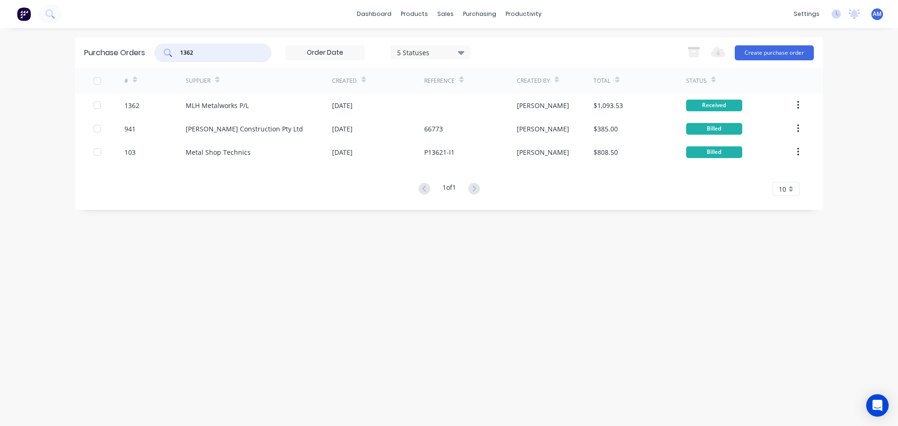
click at [204, 48] on input "1362" at bounding box center [218, 52] width 78 height 9
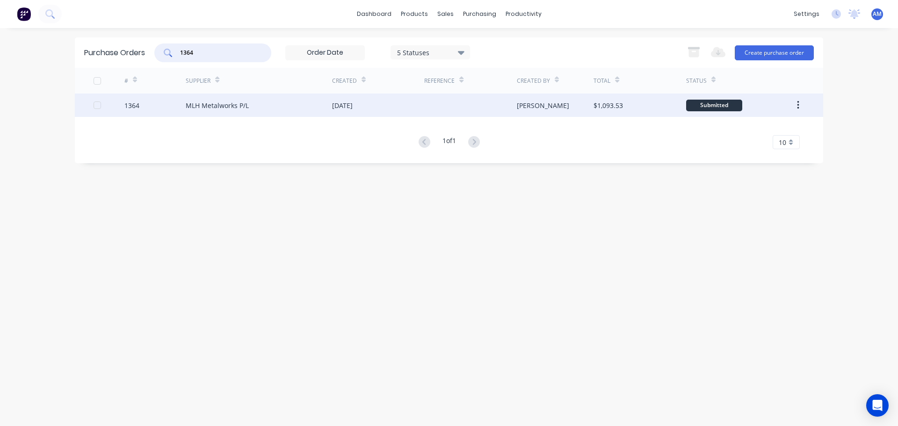
type input "1364"
click at [244, 105] on div "MLH Metalworks P/L" at bounding box center [217, 106] width 63 height 10
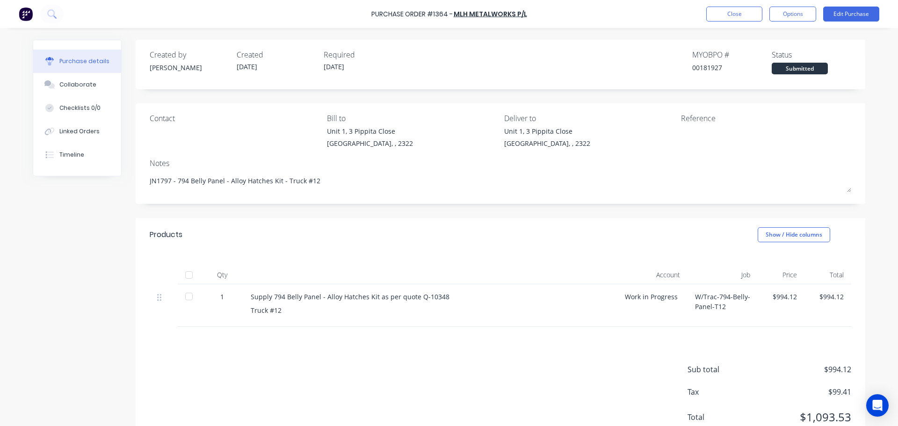
click at [187, 275] on div at bounding box center [189, 275] width 19 height 19
